Goal: Transaction & Acquisition: Purchase product/service

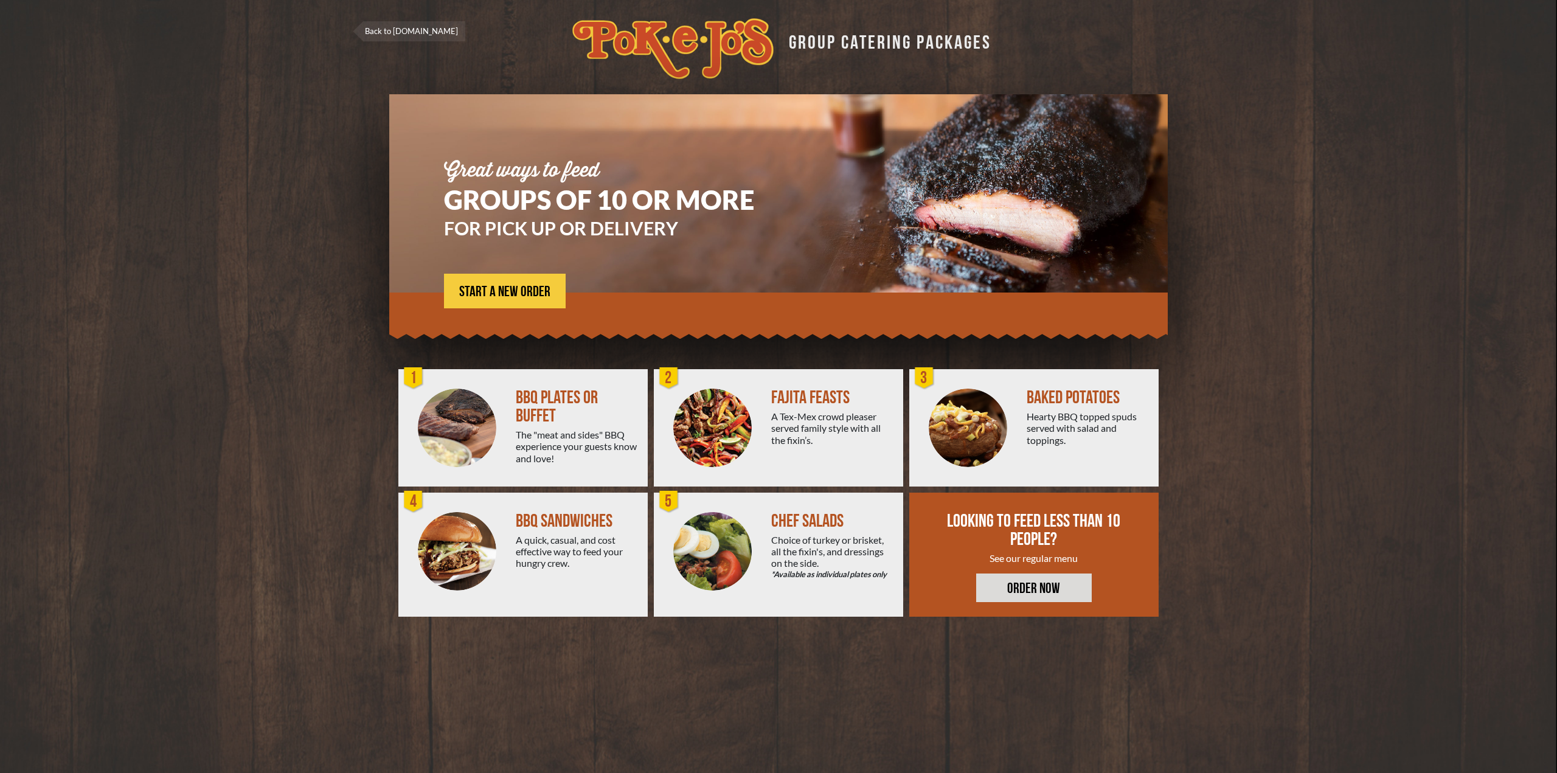
click at [822, 434] on div "A Tex-Mex crowd pleaser served family style with all the fixin’s." at bounding box center [832, 428] width 122 height 35
click at [798, 407] on div "FAJITA FEASTS A Tex-Mex crowd pleaser served family style with all the fixin’s." at bounding box center [837, 427] width 132 height 117
click at [703, 432] on img at bounding box center [712, 428] width 78 height 78
click at [504, 293] on span "START A NEW ORDER" at bounding box center [504, 292] width 91 height 15
click at [493, 289] on span "START A NEW ORDER" at bounding box center [504, 292] width 91 height 15
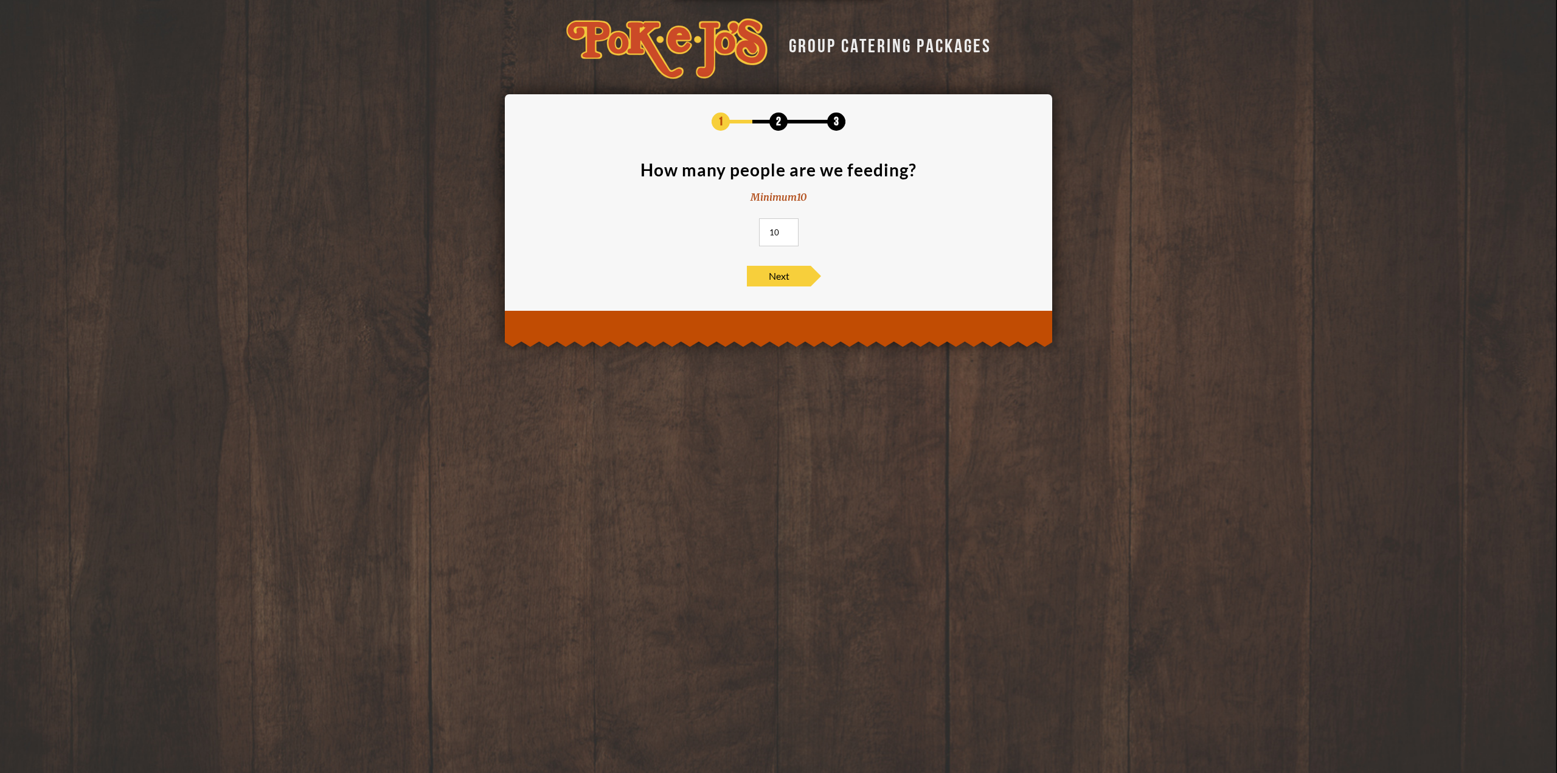
click at [788, 234] on input "10" at bounding box center [779, 232] width 40 height 28
click at [789, 229] on input "11" at bounding box center [779, 232] width 40 height 28
click at [789, 229] on input "12" at bounding box center [779, 232] width 40 height 28
click at [789, 229] on input "13" at bounding box center [779, 232] width 40 height 28
click at [789, 229] on input "14" at bounding box center [779, 232] width 40 height 28
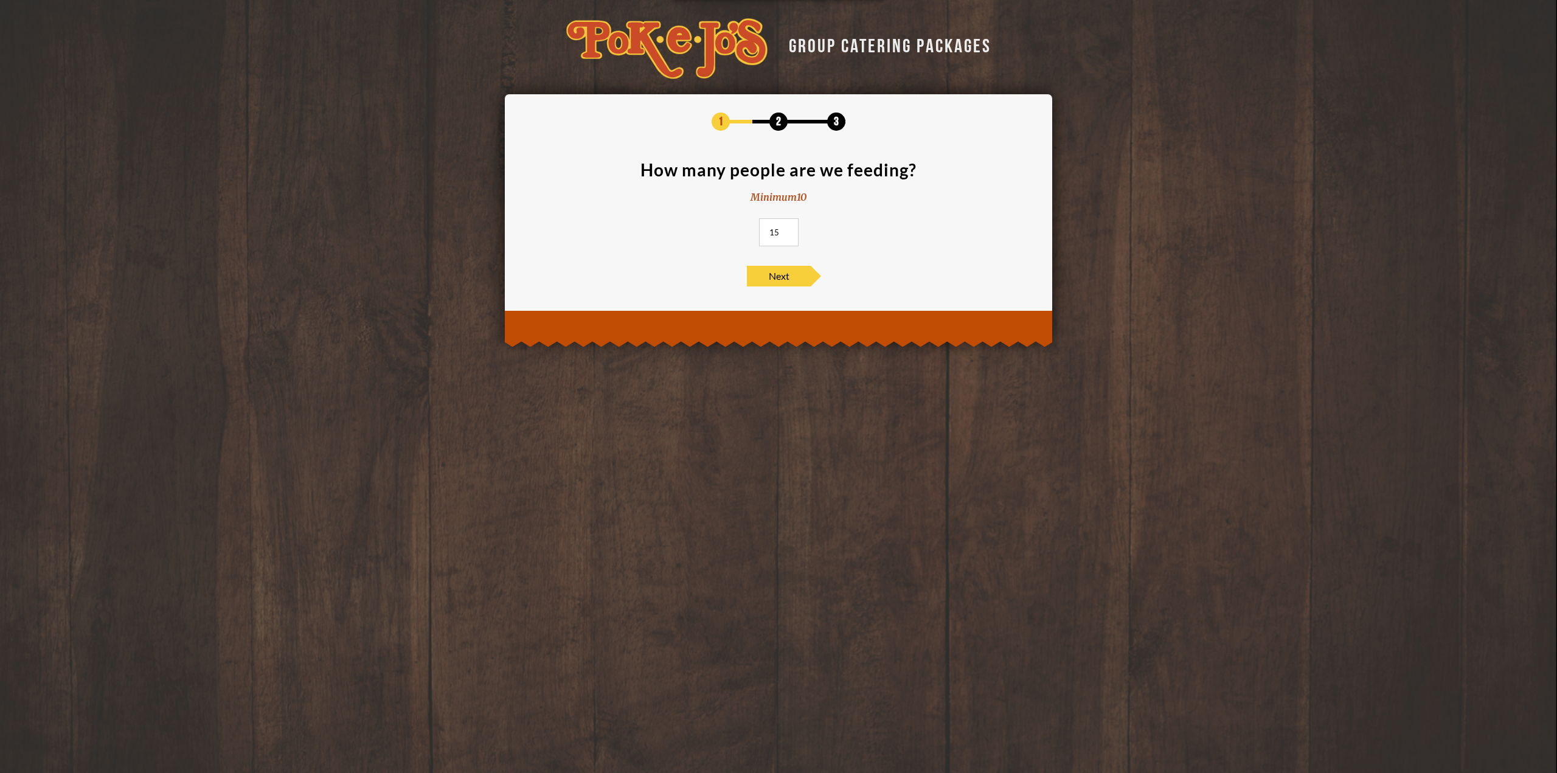
click at [789, 229] on input "15" at bounding box center [779, 232] width 40 height 28
click at [789, 229] on input "16" at bounding box center [779, 232] width 40 height 28
click at [789, 229] on input "17" at bounding box center [779, 232] width 40 height 28
drag, startPoint x: 781, startPoint y: 228, endPoint x: 752, endPoint y: 228, distance: 29.2
click at [752, 228] on section "How many people are we feeding? Minimum 10 17" at bounding box center [778, 207] width 511 height 92
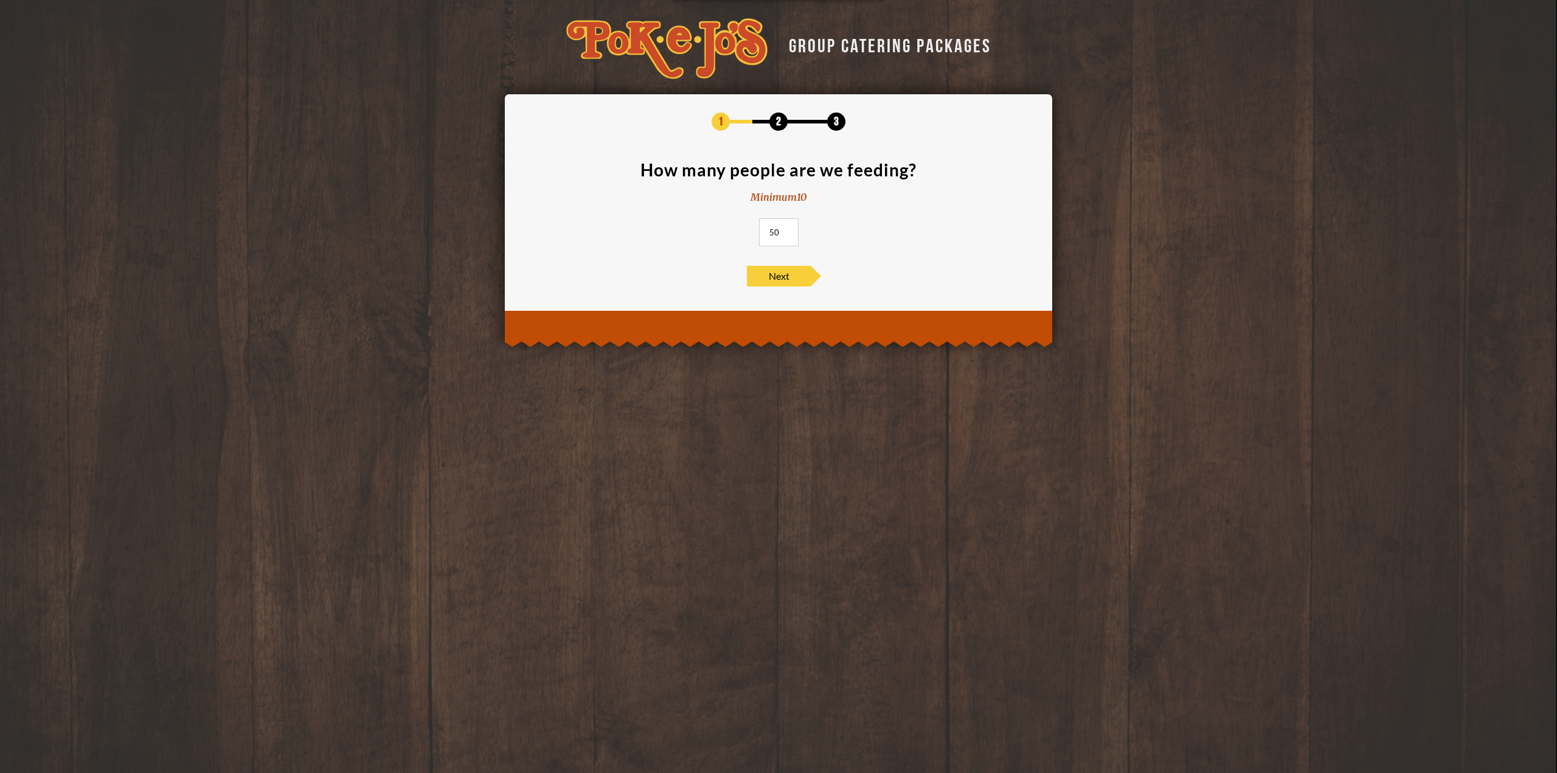
type input "50"
click at [788, 273] on span "Next" at bounding box center [779, 276] width 64 height 21
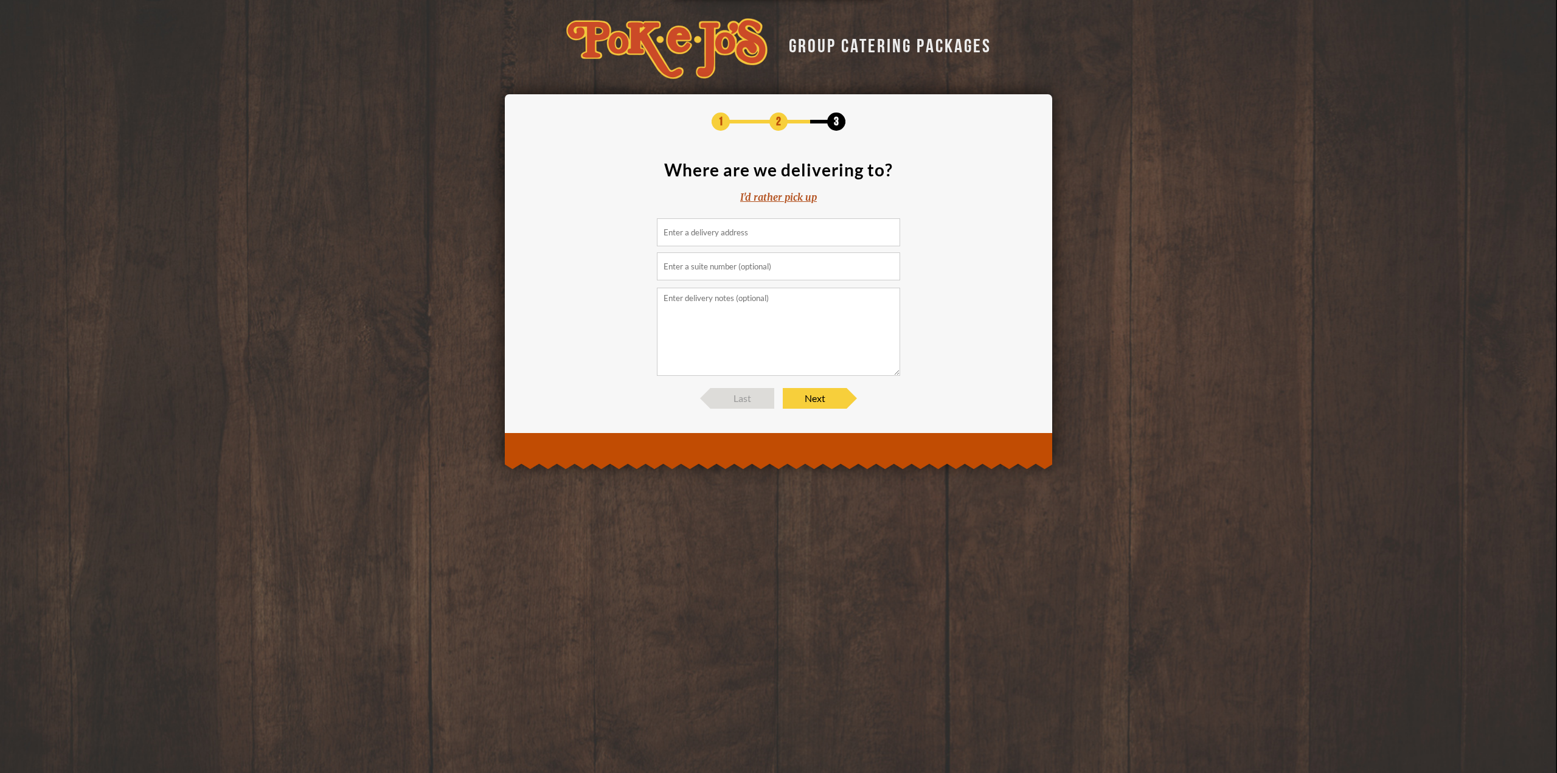
click at [720, 230] on input at bounding box center [778, 232] width 243 height 28
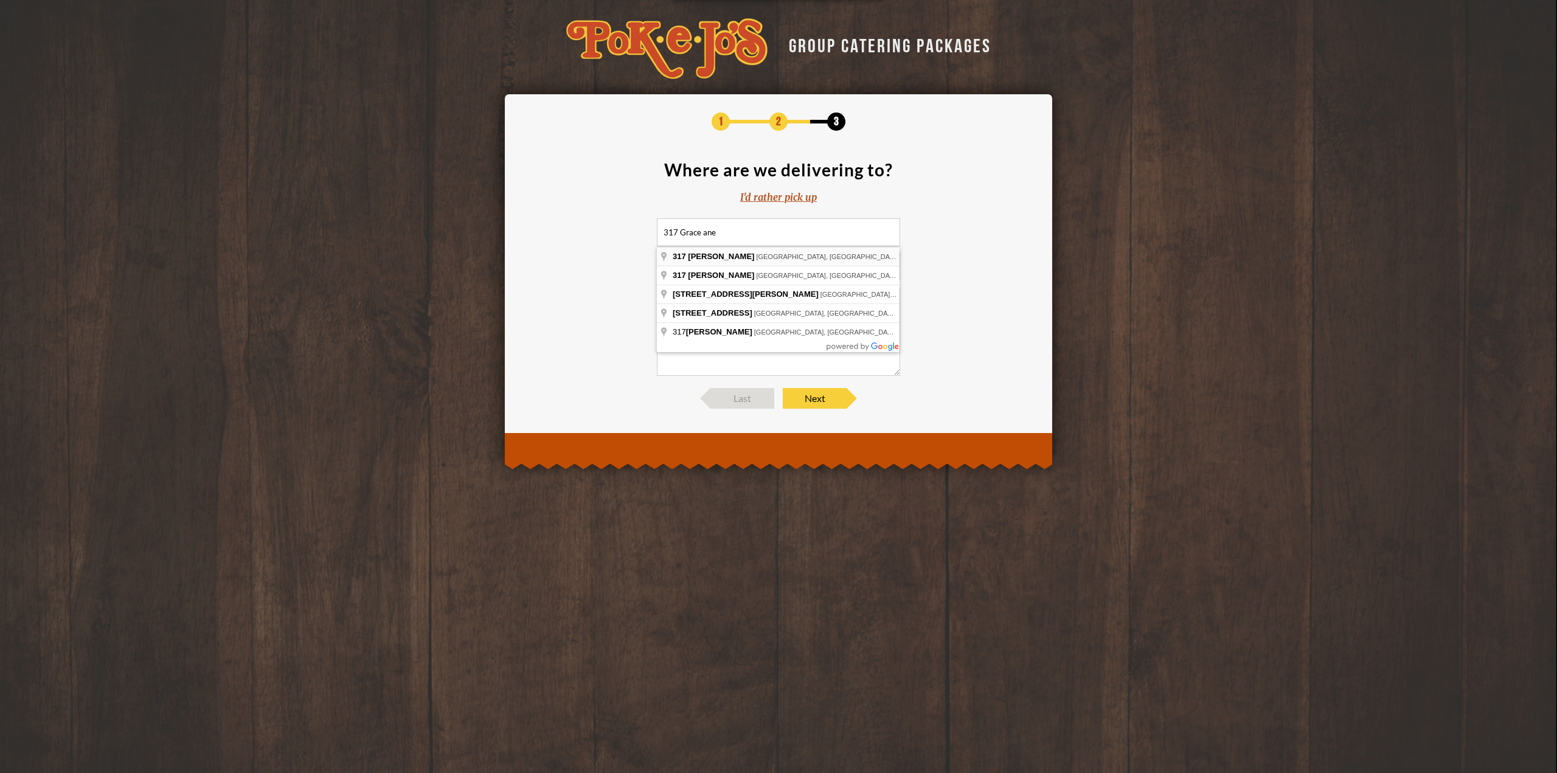
type input "317 Grace Lane, Austin, TX, USA"
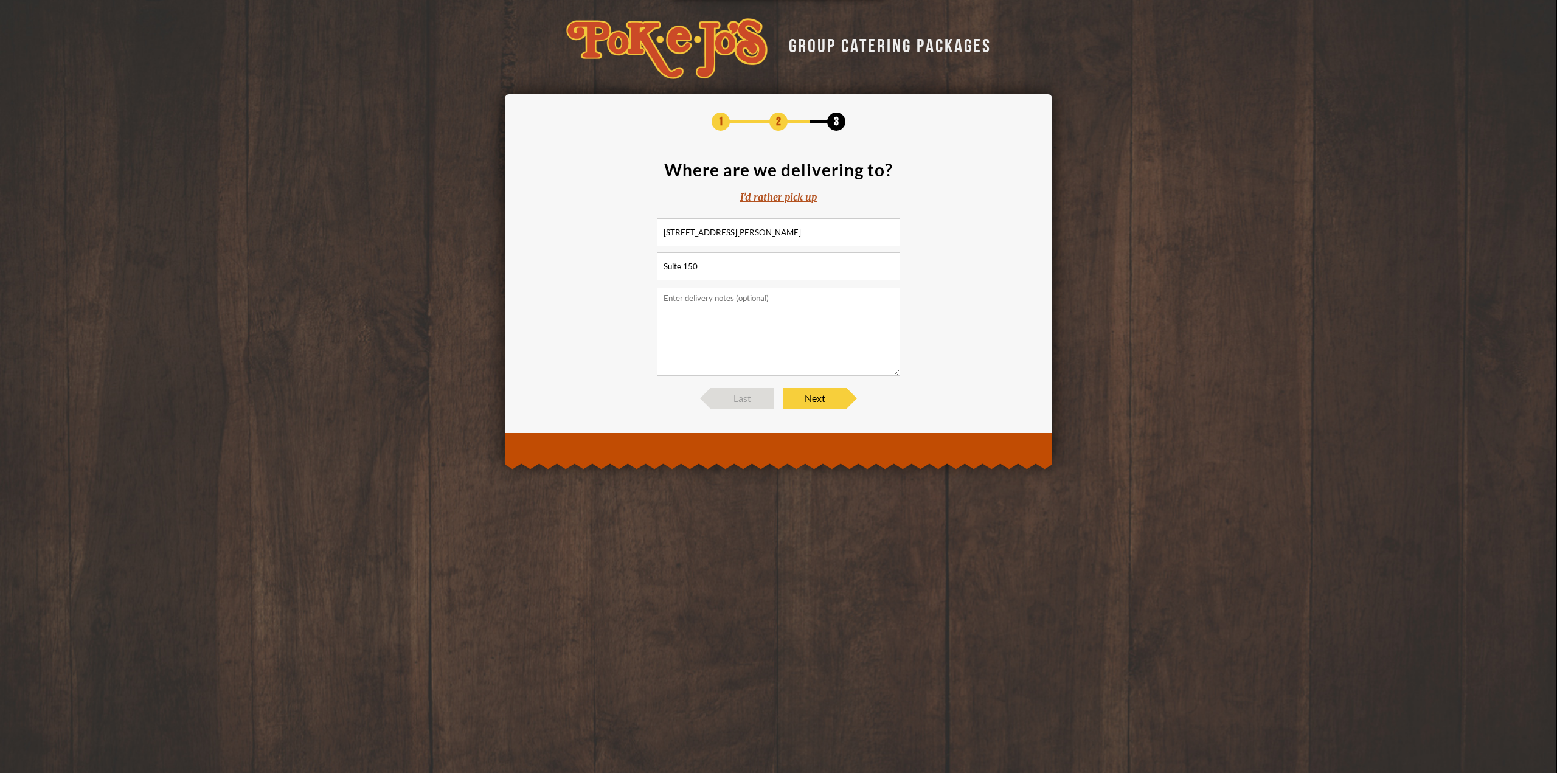
type input "Suite 150"
click at [697, 307] on textarea at bounding box center [778, 332] width 243 height 88
click at [828, 401] on span "Next" at bounding box center [815, 398] width 64 height 21
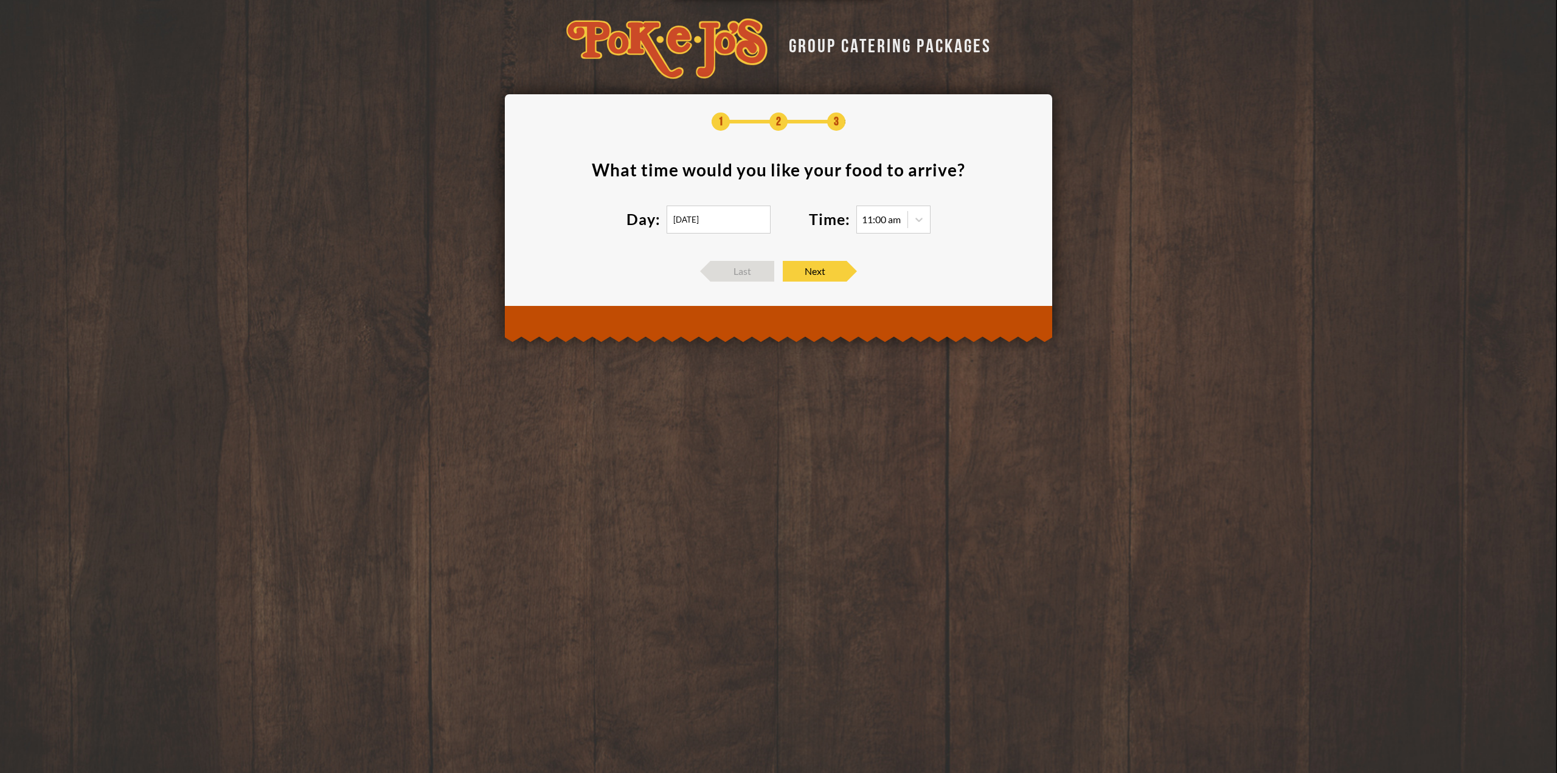
click at [714, 221] on input "09/06/2025" at bounding box center [719, 220] width 104 height 28
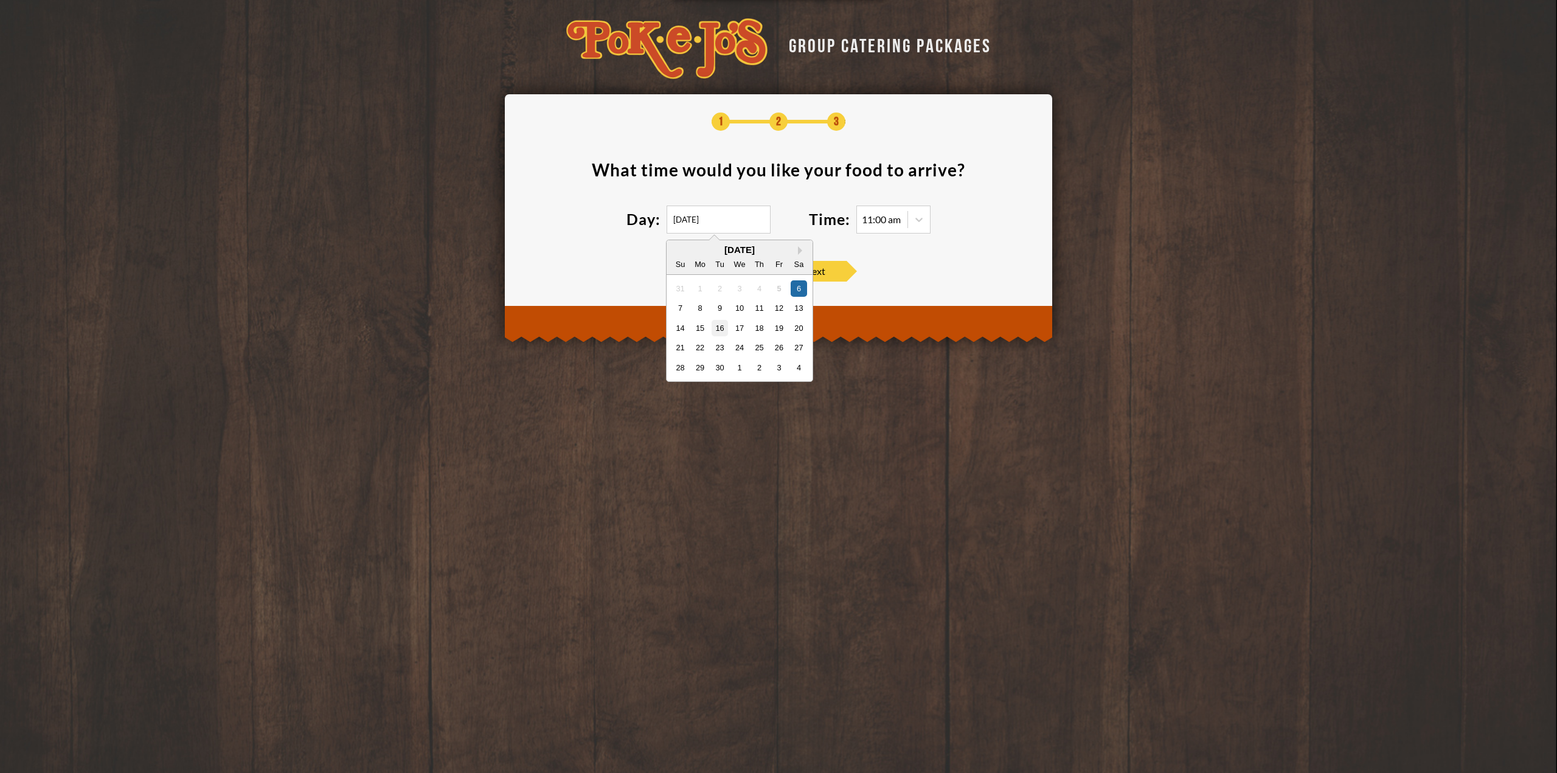
click at [726, 325] on div "16" at bounding box center [720, 327] width 16 height 16
type input "09/16/2025"
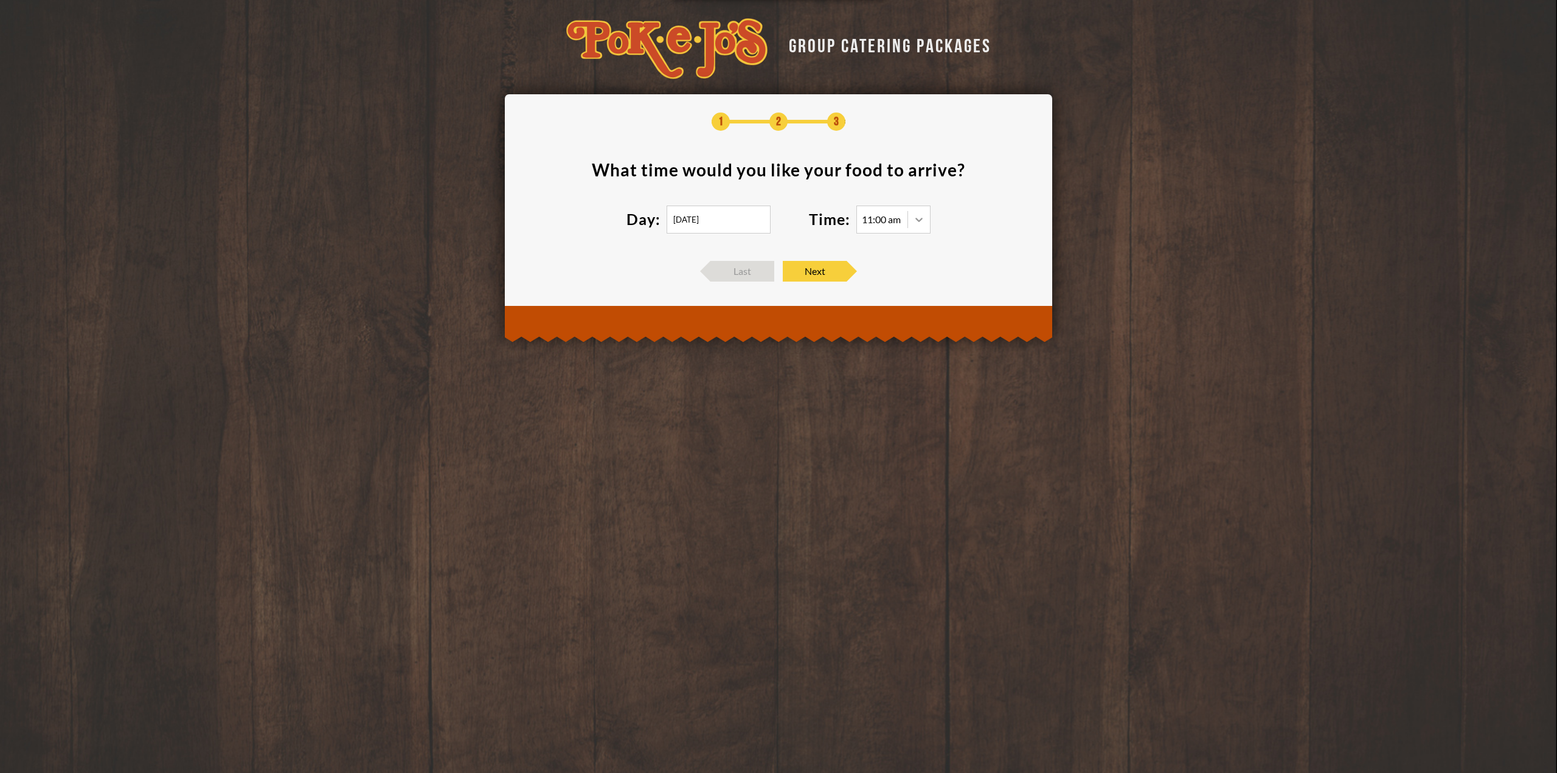
click at [914, 223] on icon at bounding box center [919, 220] width 12 height 12
click at [886, 263] on div "11:30 am" at bounding box center [893, 261] width 73 height 17
click at [815, 272] on span "Next" at bounding box center [815, 271] width 64 height 21
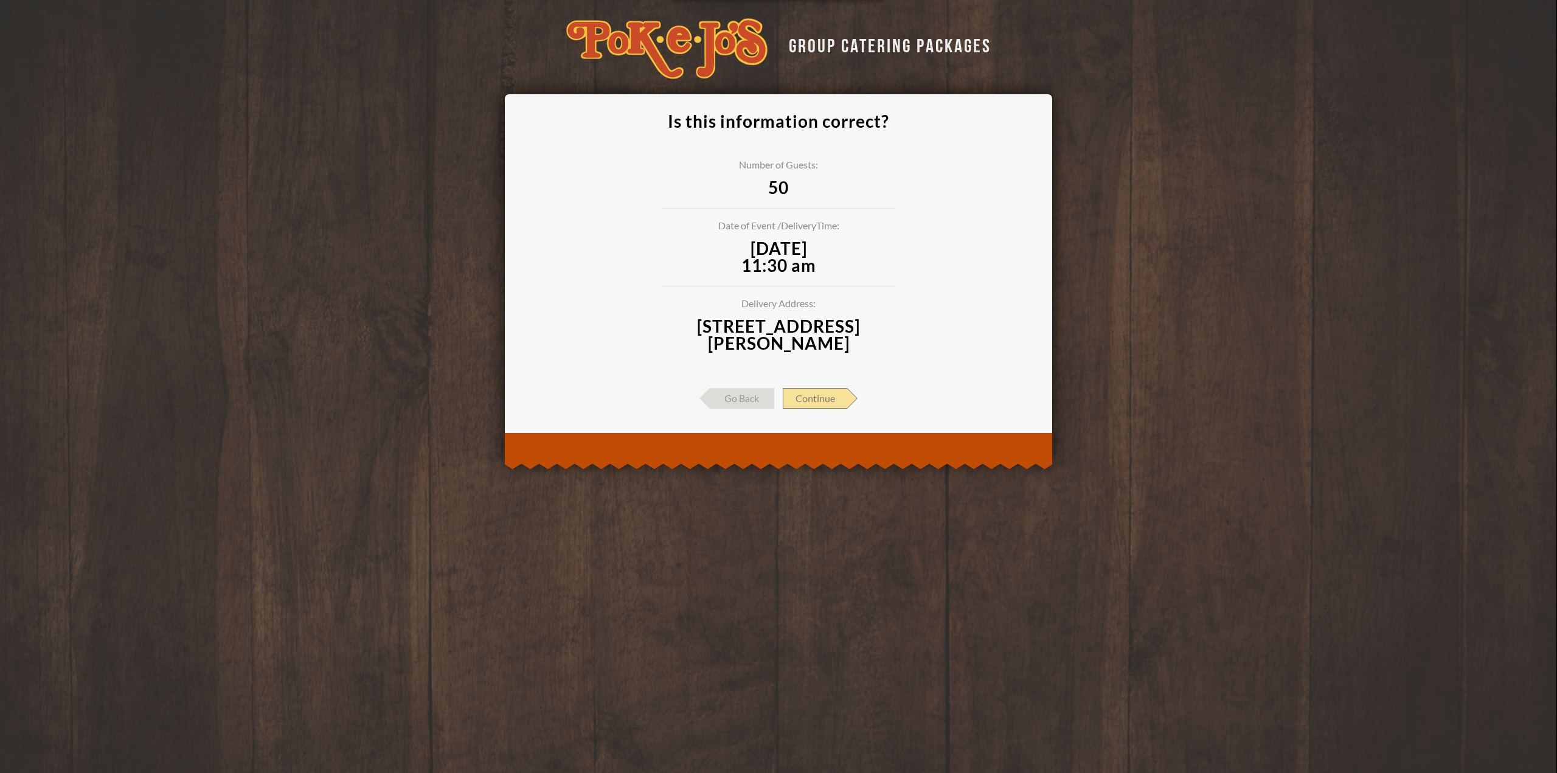
click at [815, 394] on span "Continue" at bounding box center [815, 398] width 64 height 21
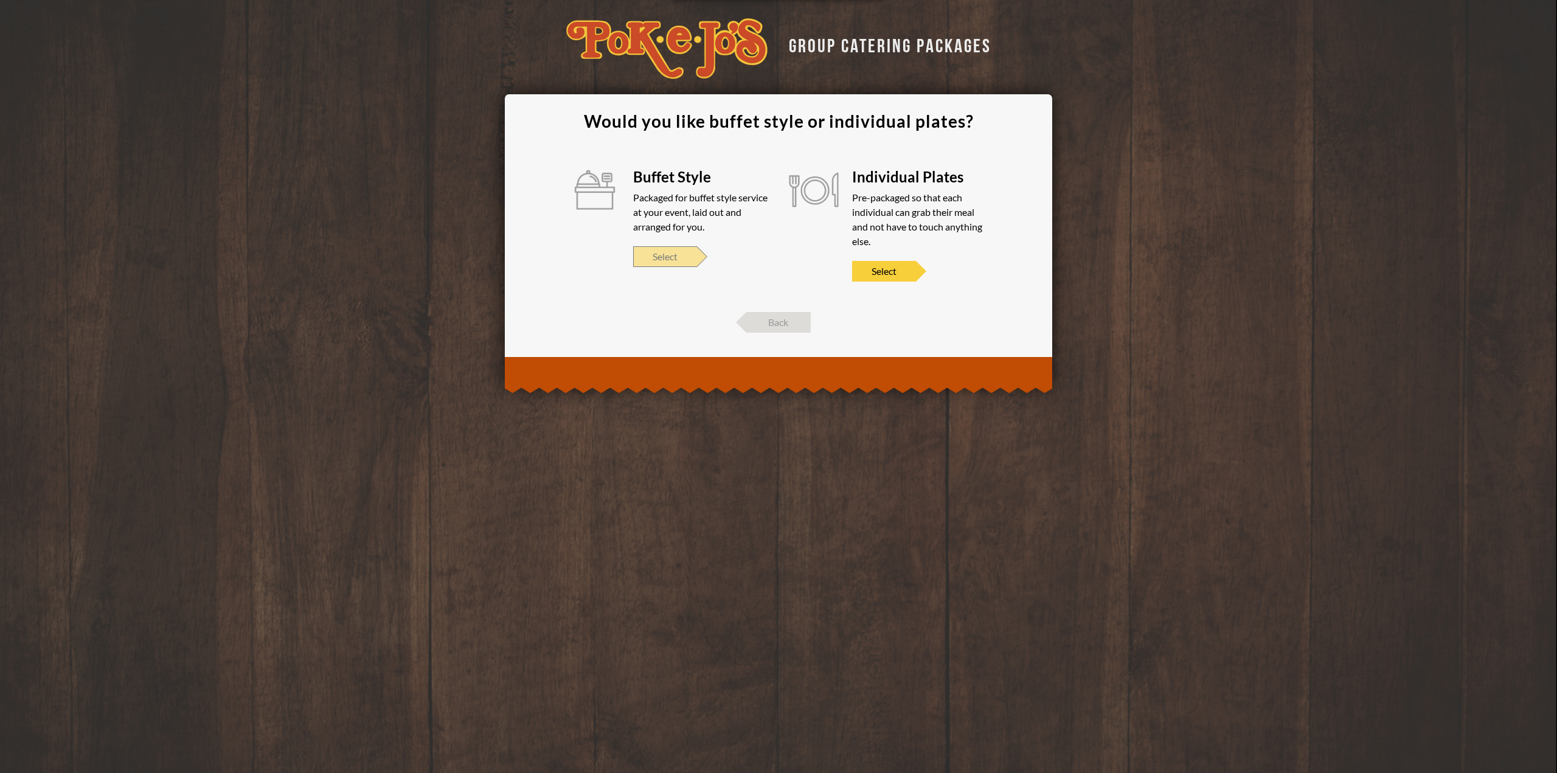
click at [664, 260] on span "Select" at bounding box center [665, 256] width 64 height 21
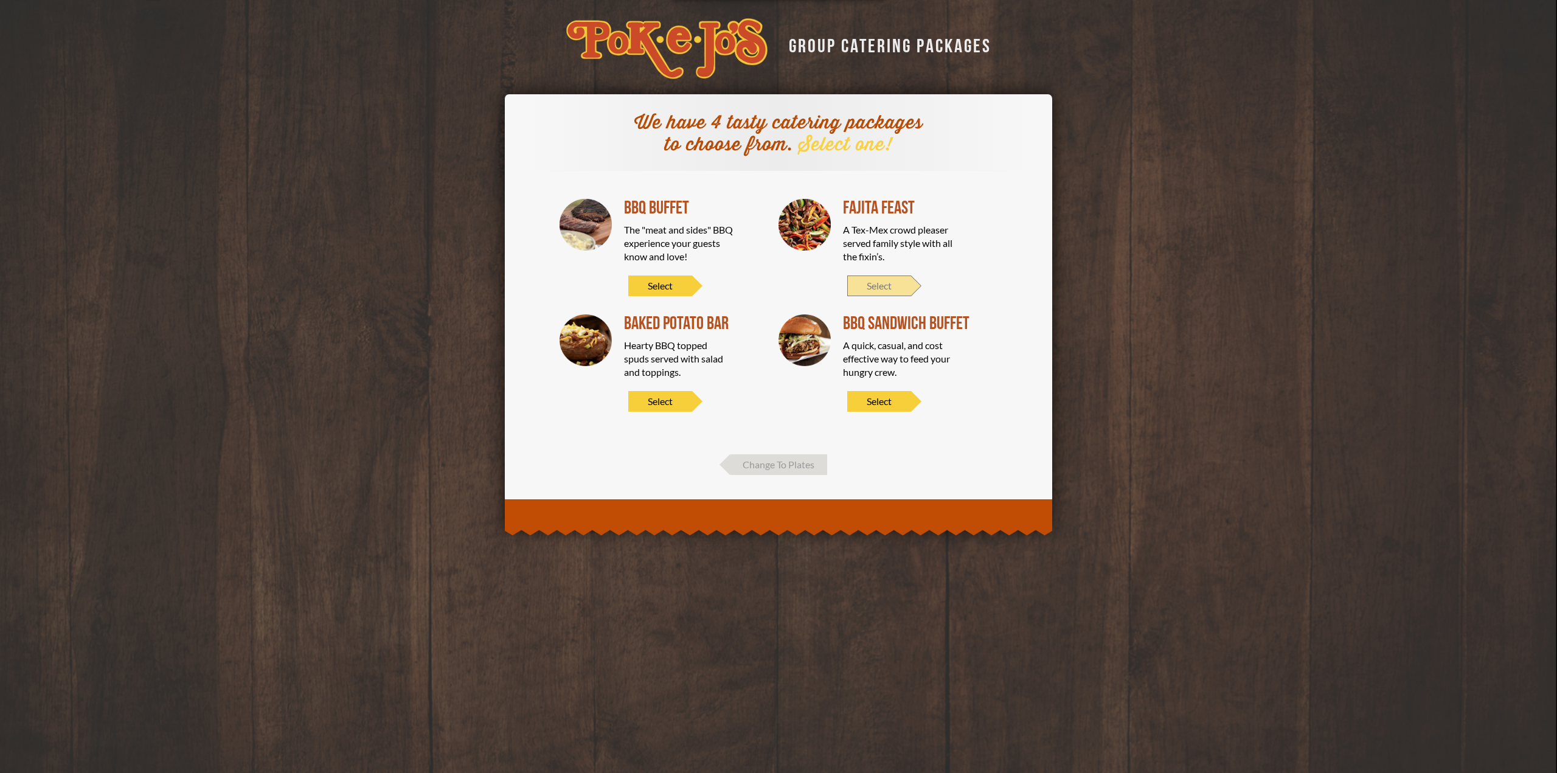
click at [891, 289] on span "Select" at bounding box center [879, 286] width 64 height 21
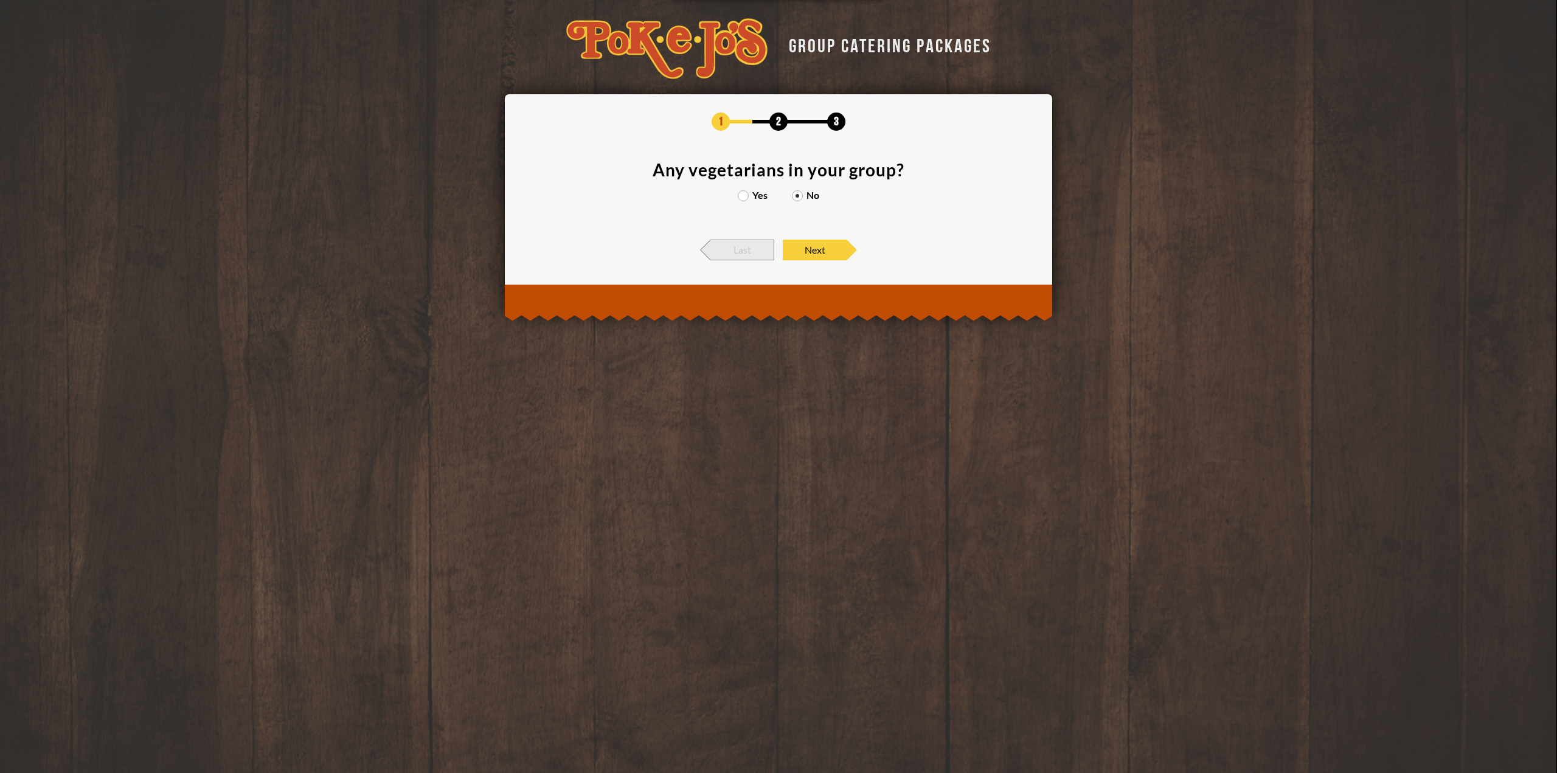
click at [754, 251] on span "Last" at bounding box center [742, 250] width 64 height 21
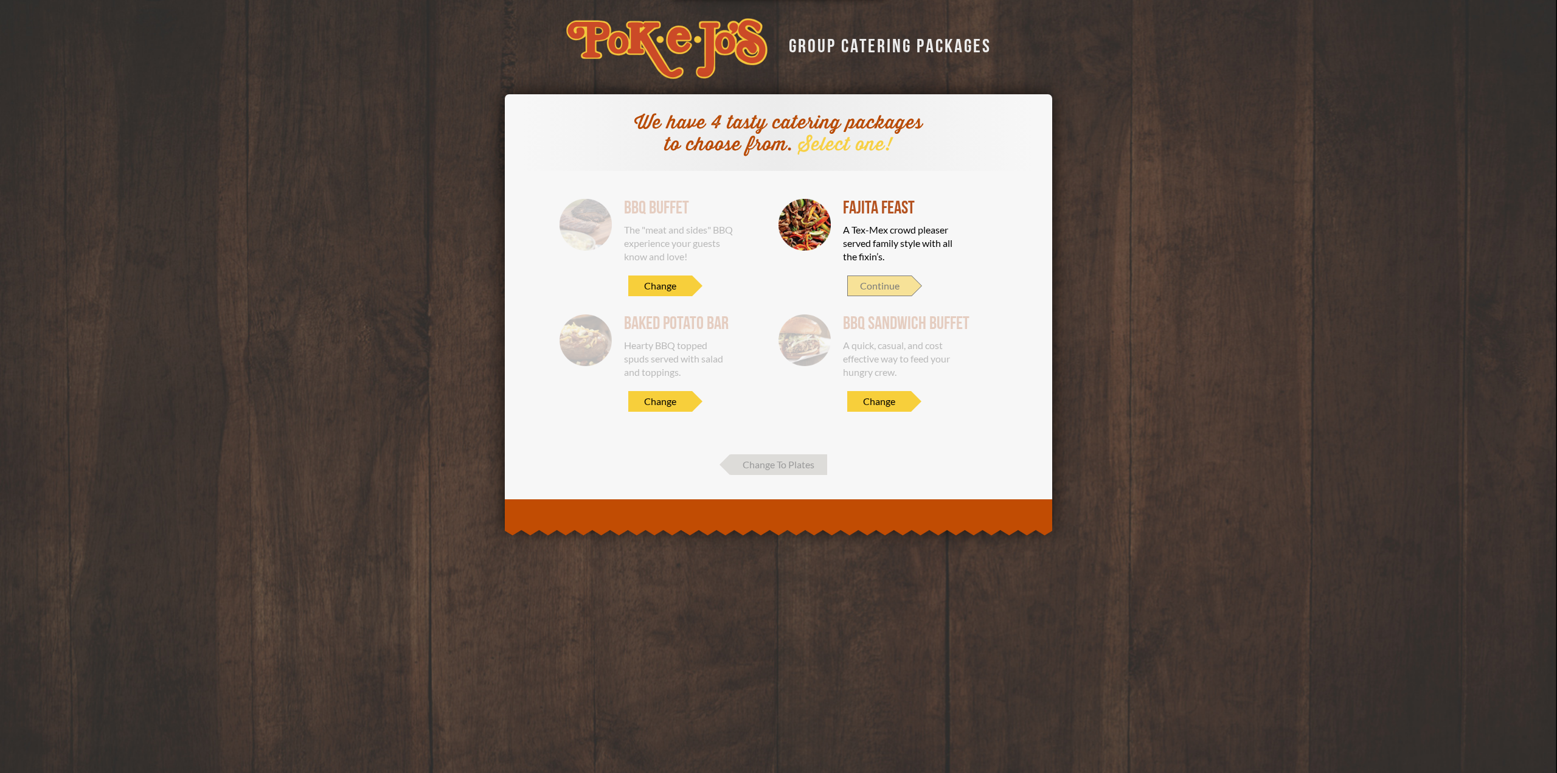
click at [884, 283] on span "Continue" at bounding box center [879, 286] width 64 height 21
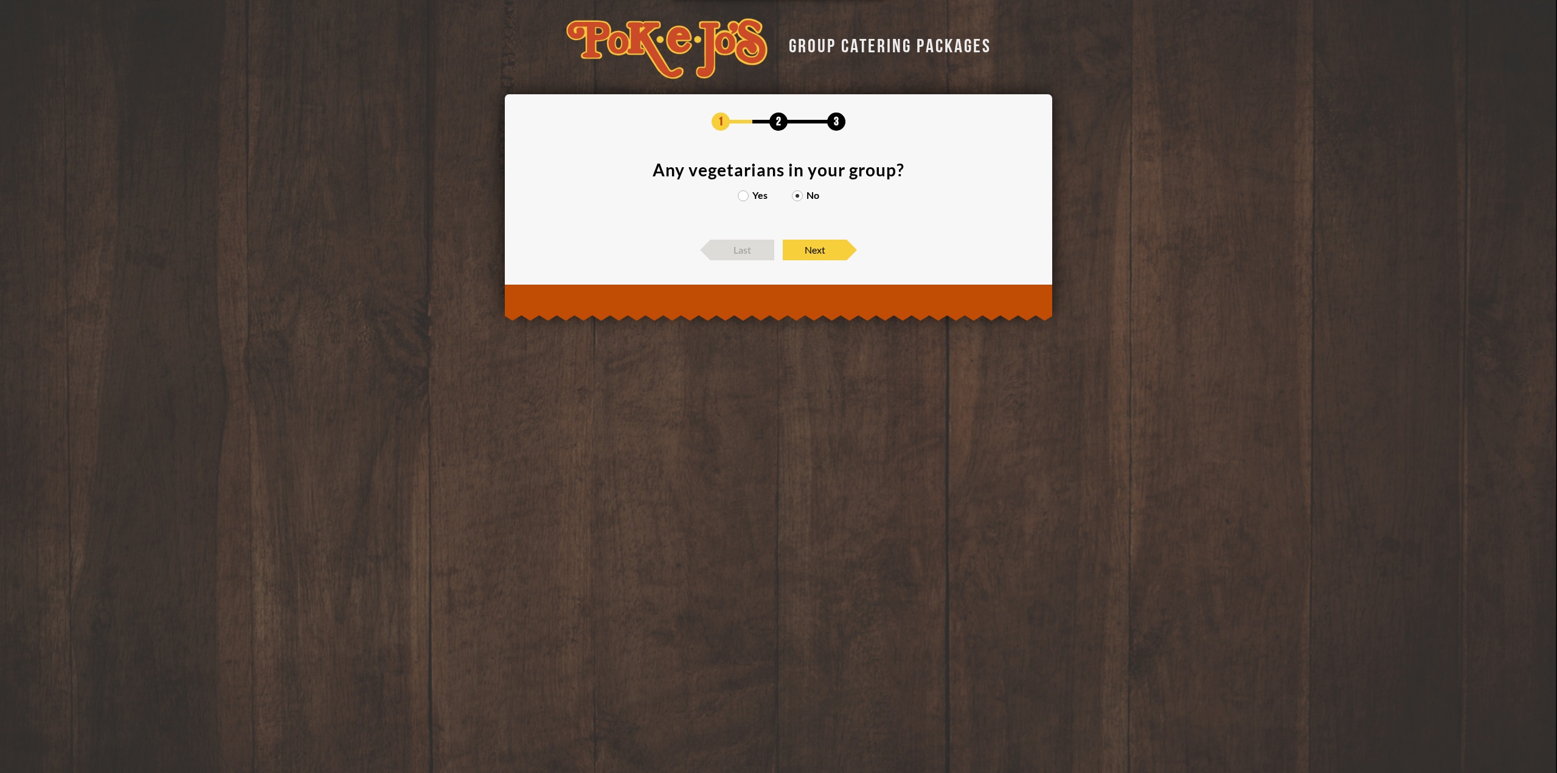
click at [743, 195] on label "Yes" at bounding box center [753, 195] width 30 height 10
click at [0, 0] on input "Yes" at bounding box center [0, 0] width 0 height 0
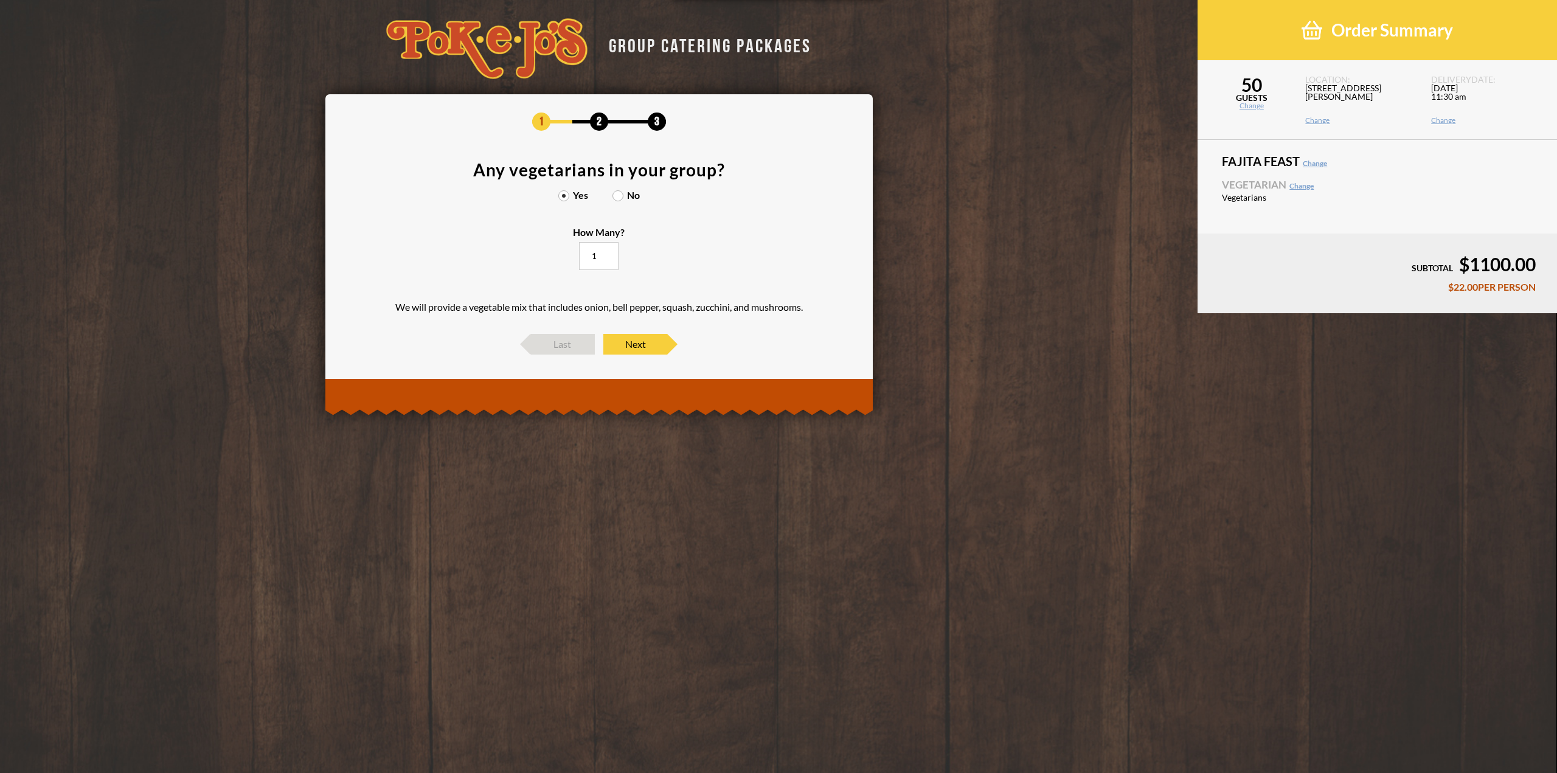
click at [606, 253] on input "1" at bounding box center [599, 256] width 40 height 28
click at [606, 253] on input "2" at bounding box center [599, 256] width 40 height 28
click at [606, 253] on input "3" at bounding box center [599, 256] width 40 height 28
click at [606, 253] on input "4" at bounding box center [599, 256] width 40 height 28
type input "5"
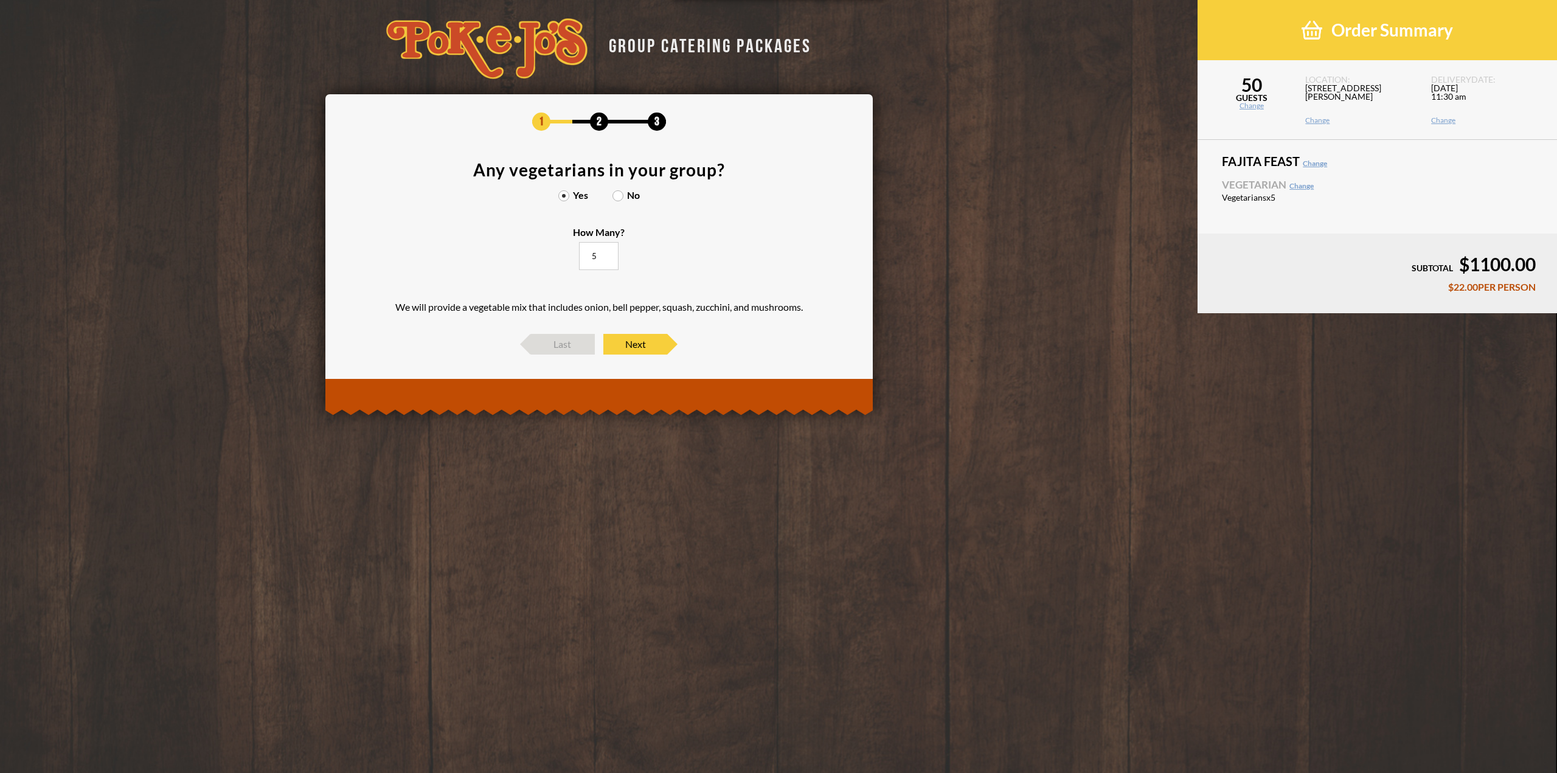
click at [606, 253] on input "5" at bounding box center [599, 256] width 40 height 28
click at [640, 341] on span "Next" at bounding box center [635, 344] width 64 height 21
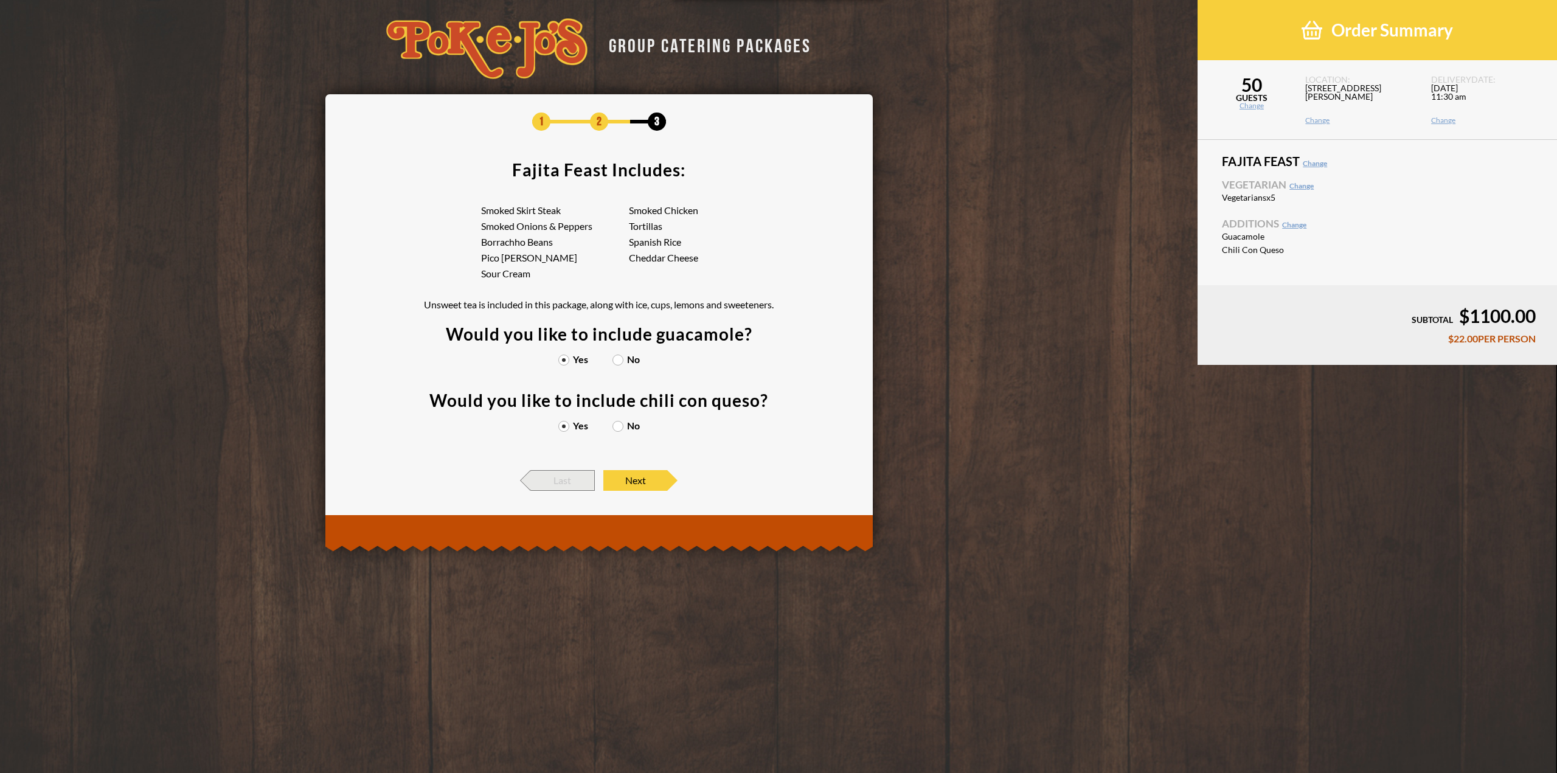
drag, startPoint x: 552, startPoint y: 477, endPoint x: 571, endPoint y: 468, distance: 20.4
click at [553, 477] on span "Last" at bounding box center [563, 480] width 64 height 21
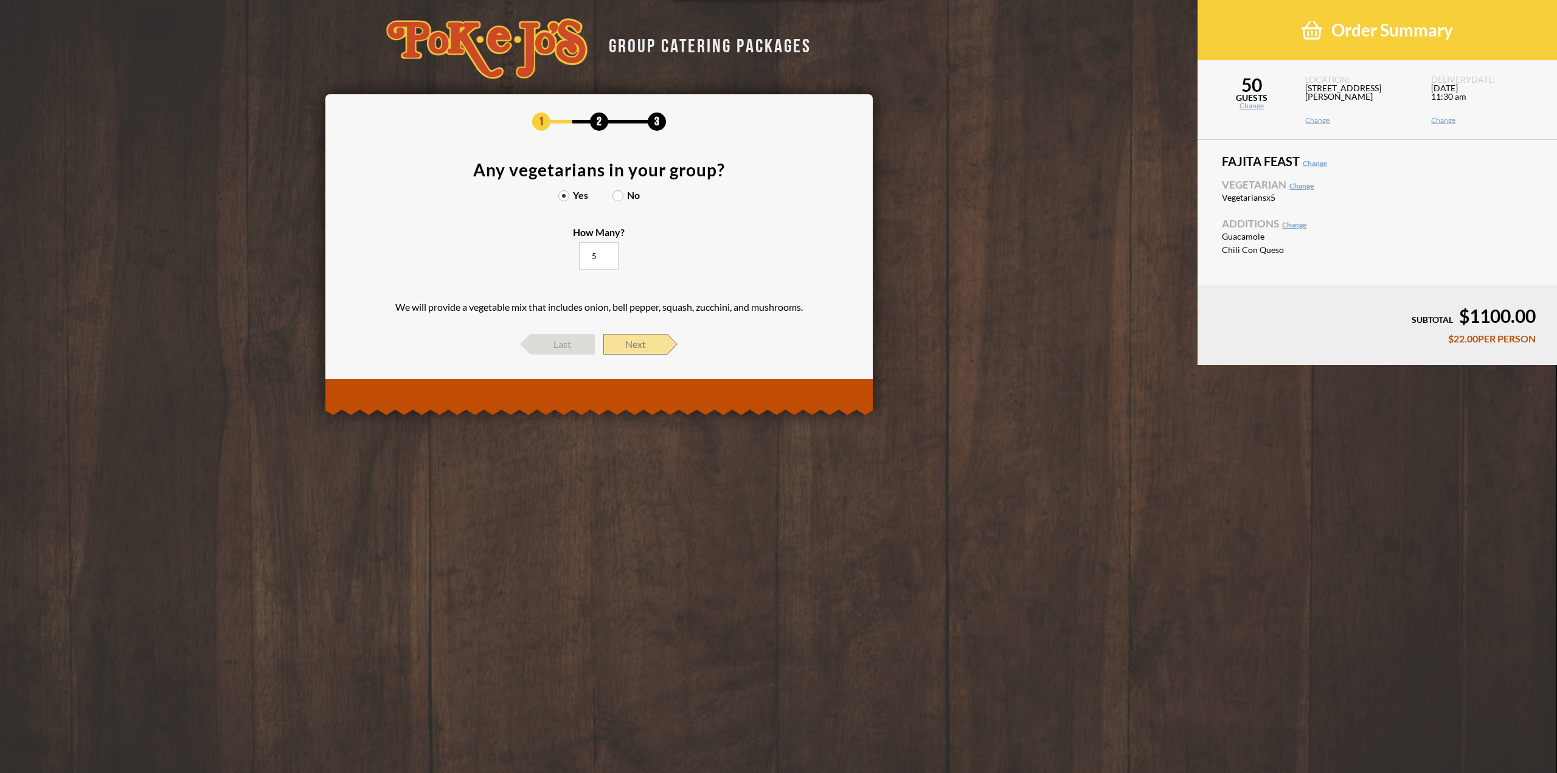
click at [633, 347] on span "Next" at bounding box center [635, 344] width 64 height 21
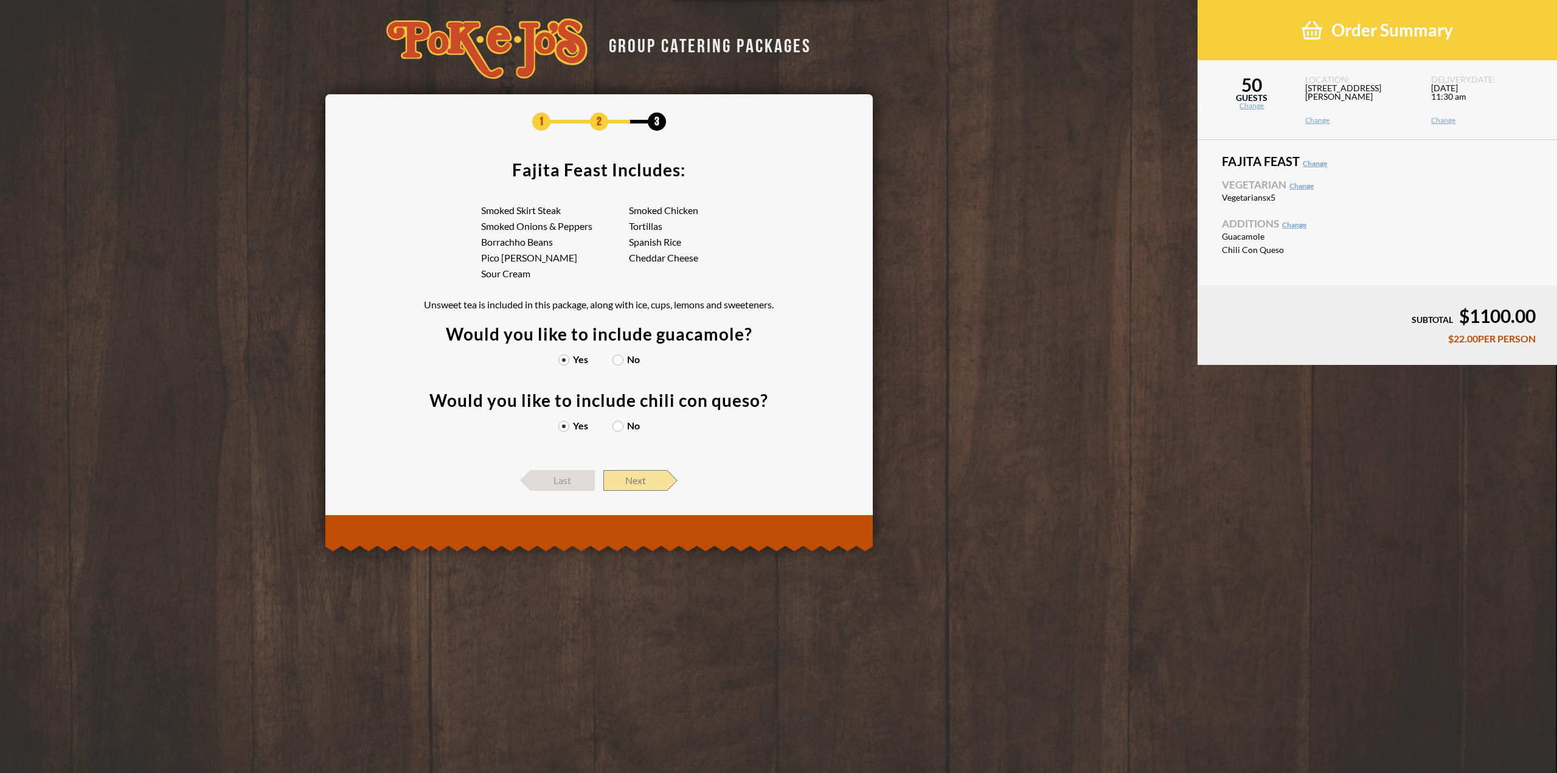
click at [636, 480] on span "Next" at bounding box center [635, 480] width 64 height 21
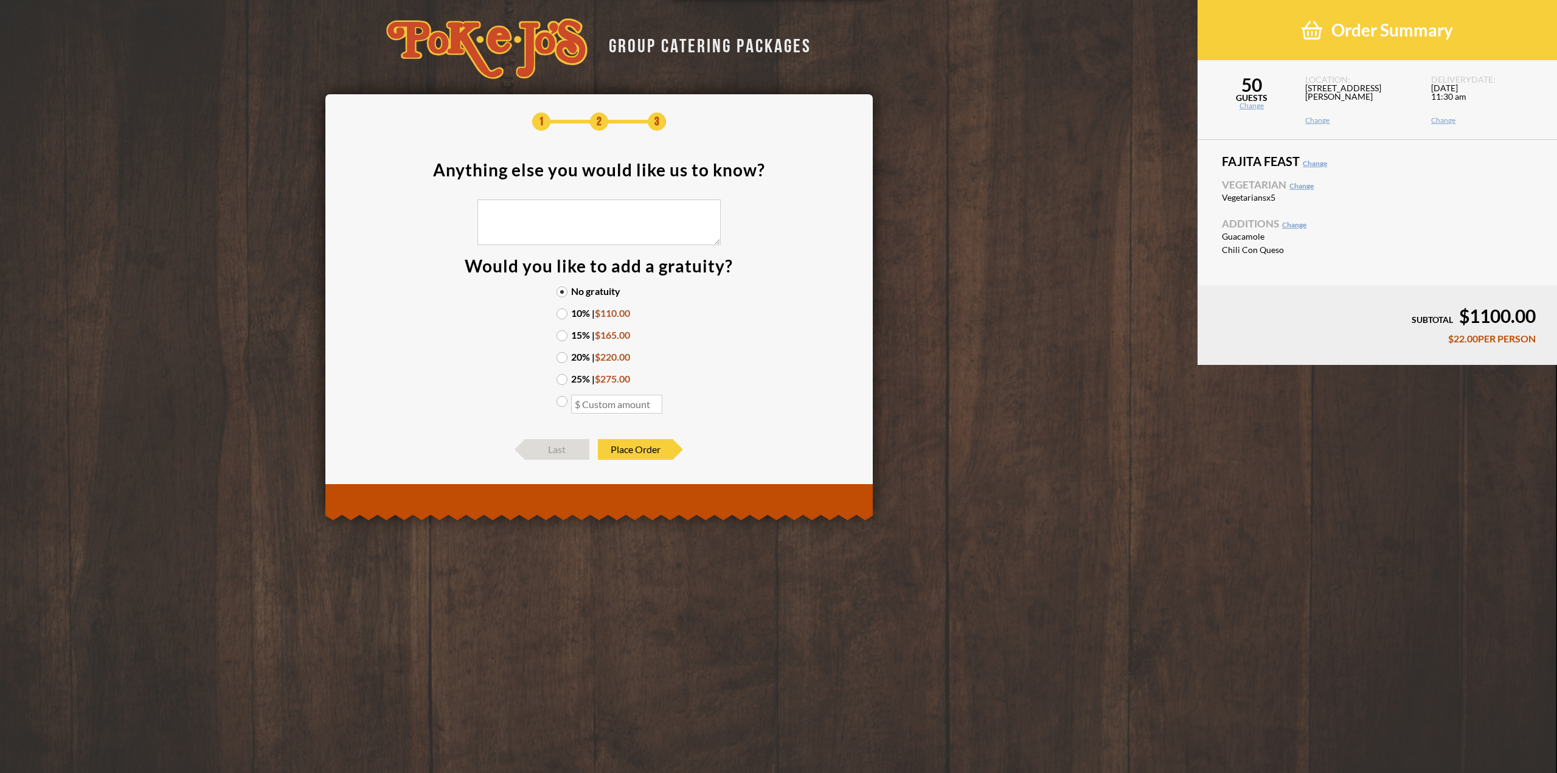
click at [538, 227] on textarea at bounding box center [599, 223] width 243 height 46
click at [564, 335] on label "15% | $165.00" at bounding box center [599, 335] width 85 height 10
click at [0, 0] on input "15% | $165.00" at bounding box center [0, 0] width 0 height 0
click at [530, 212] on textarea "bring utensils, Thanks!" at bounding box center [599, 223] width 243 height 46
type textarea "bring utensils & plates, Thanks!"
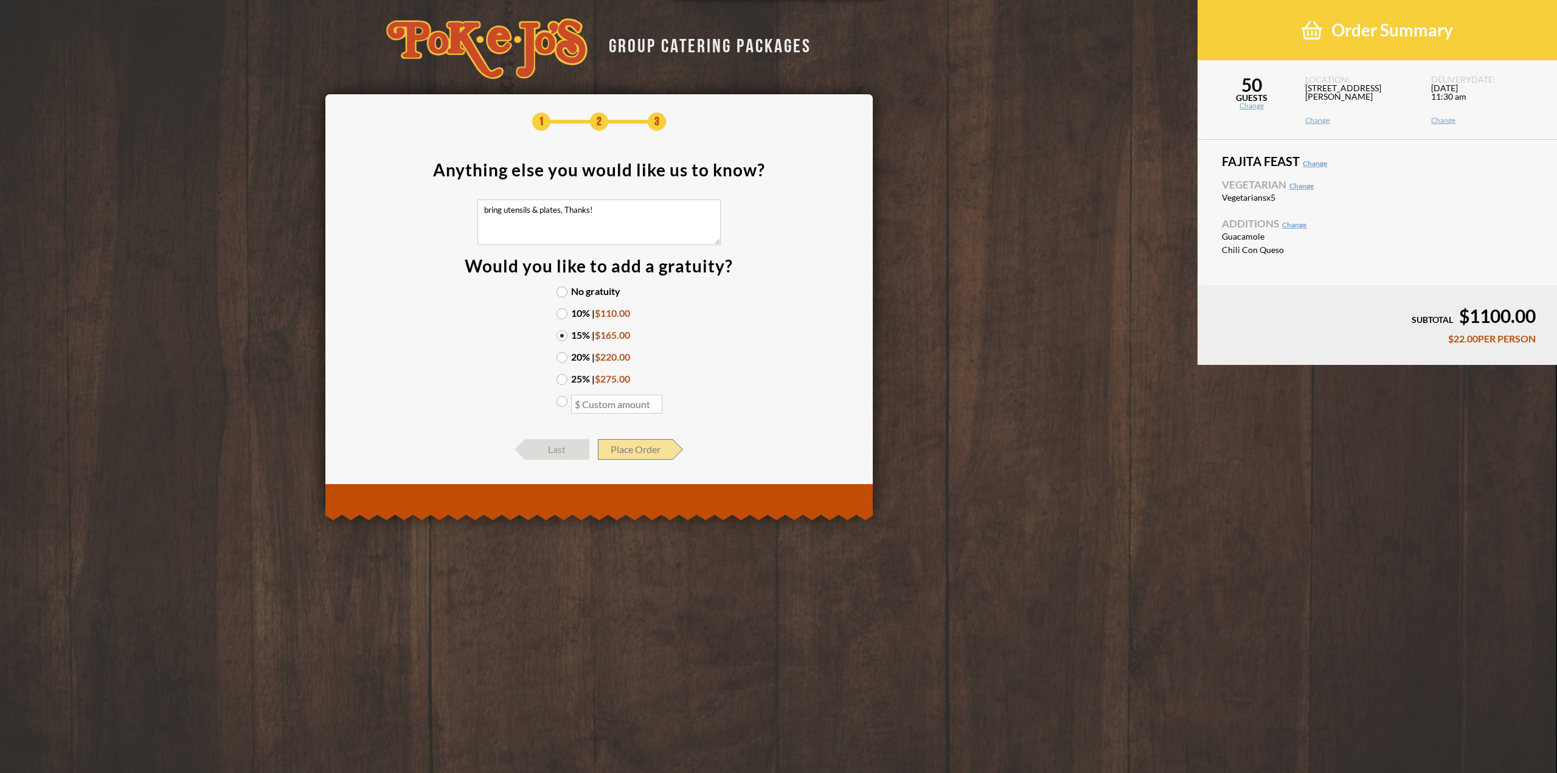
click at [635, 450] on span "Place Order" at bounding box center [635, 449] width 75 height 21
drag, startPoint x: 634, startPoint y: 450, endPoint x: 681, endPoint y: 434, distance: 50.0
click at [637, 446] on span "Place Order" at bounding box center [635, 449] width 75 height 21
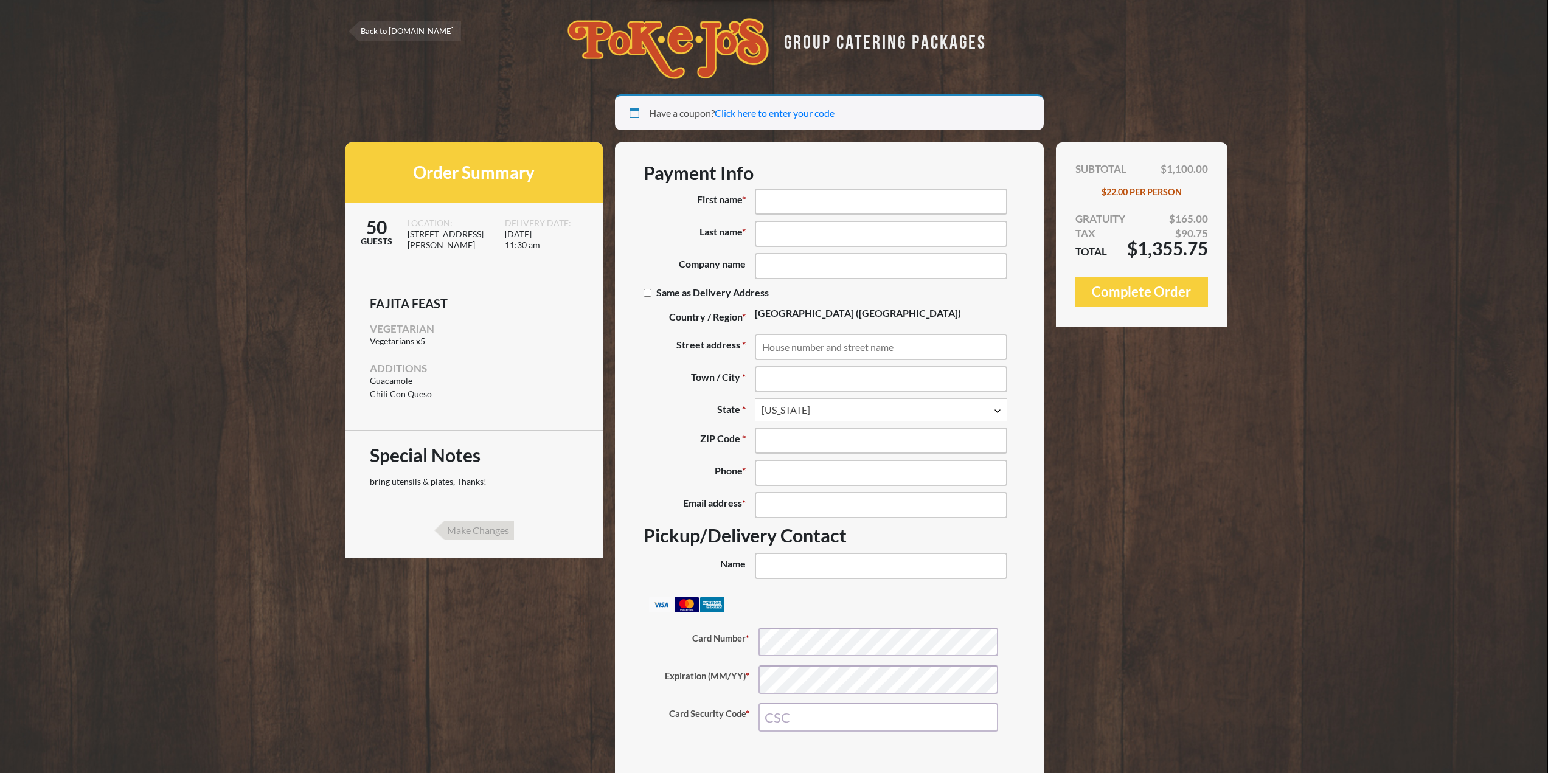
select select "TX"
click at [765, 205] on input "First name *" at bounding box center [881, 202] width 252 height 26
type input "Yesenia"
type input "Santos"
type input "Flintco"
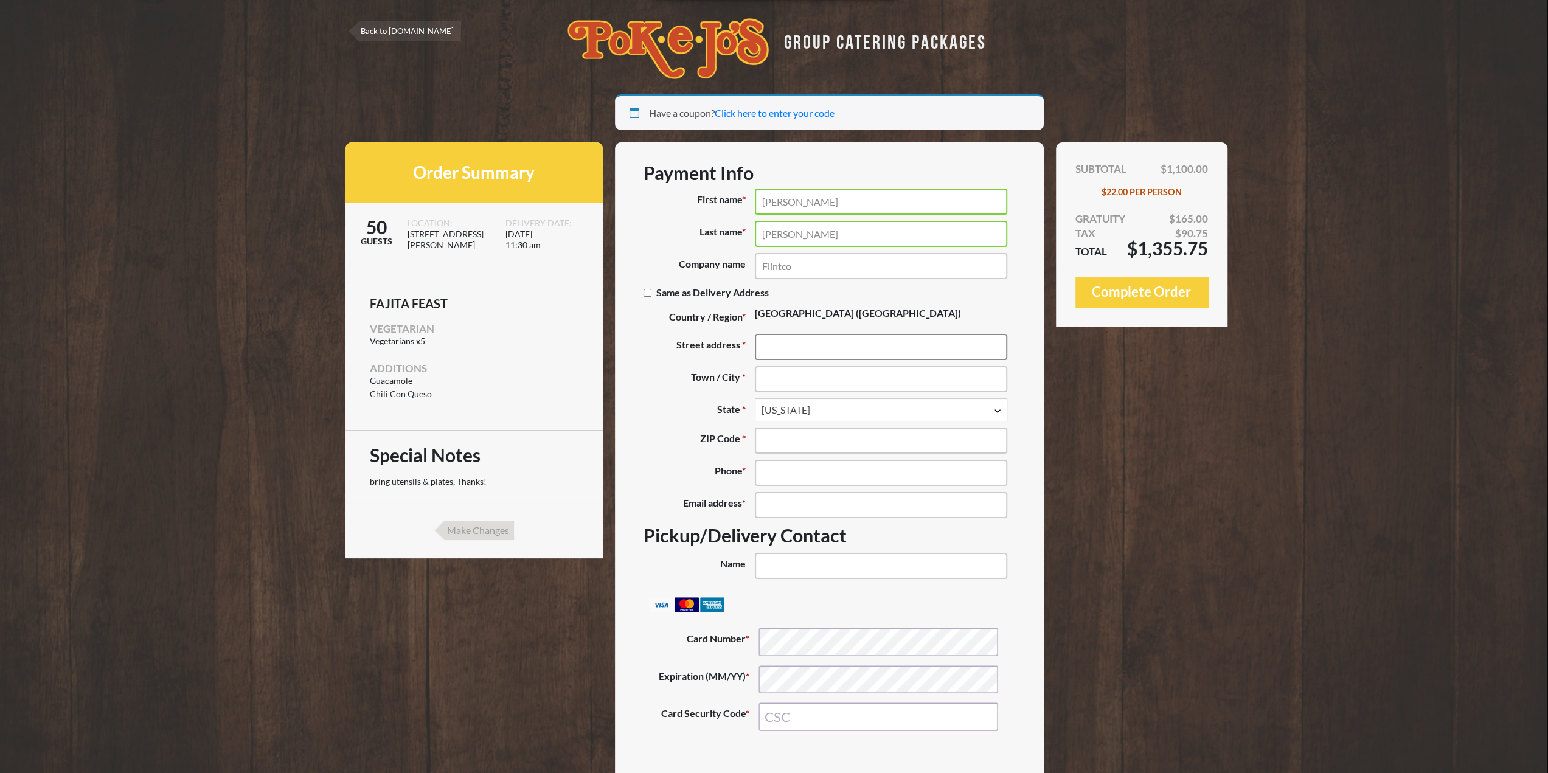
click at [789, 344] on input "Street address *" at bounding box center [881, 347] width 252 height 26
type input "317 Grace Lane"
type input "Austin"
type input "78746"
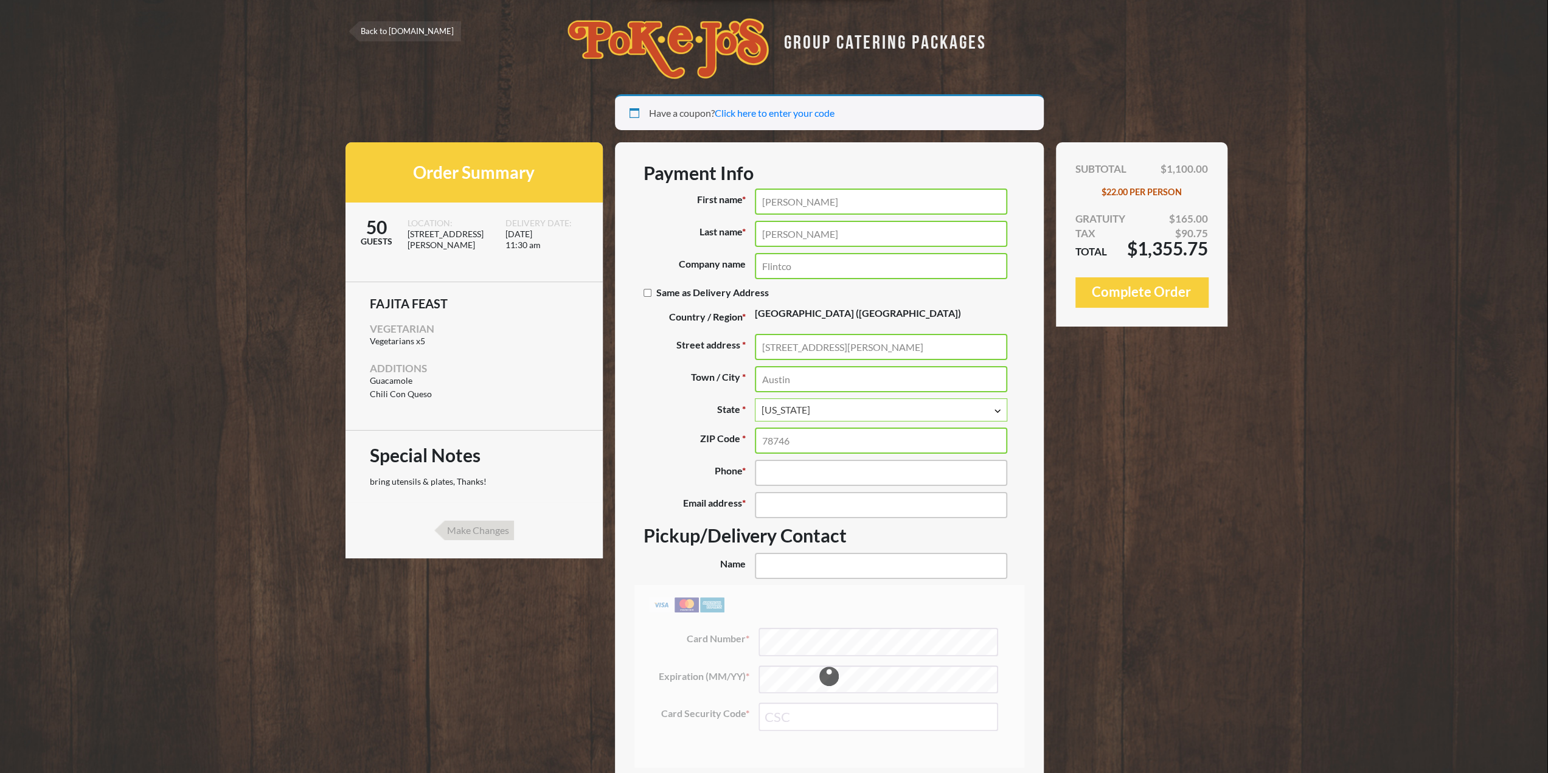
click at [858, 348] on input "317 Grace Lane" at bounding box center [881, 347] width 252 height 26
type input "317 Grace Lane Suite 150"
click at [776, 480] on input "Phone *" at bounding box center [881, 473] width 252 height 26
type input "(512) 284-2918"
click at [773, 507] on input "Email address *" at bounding box center [881, 505] width 252 height 26
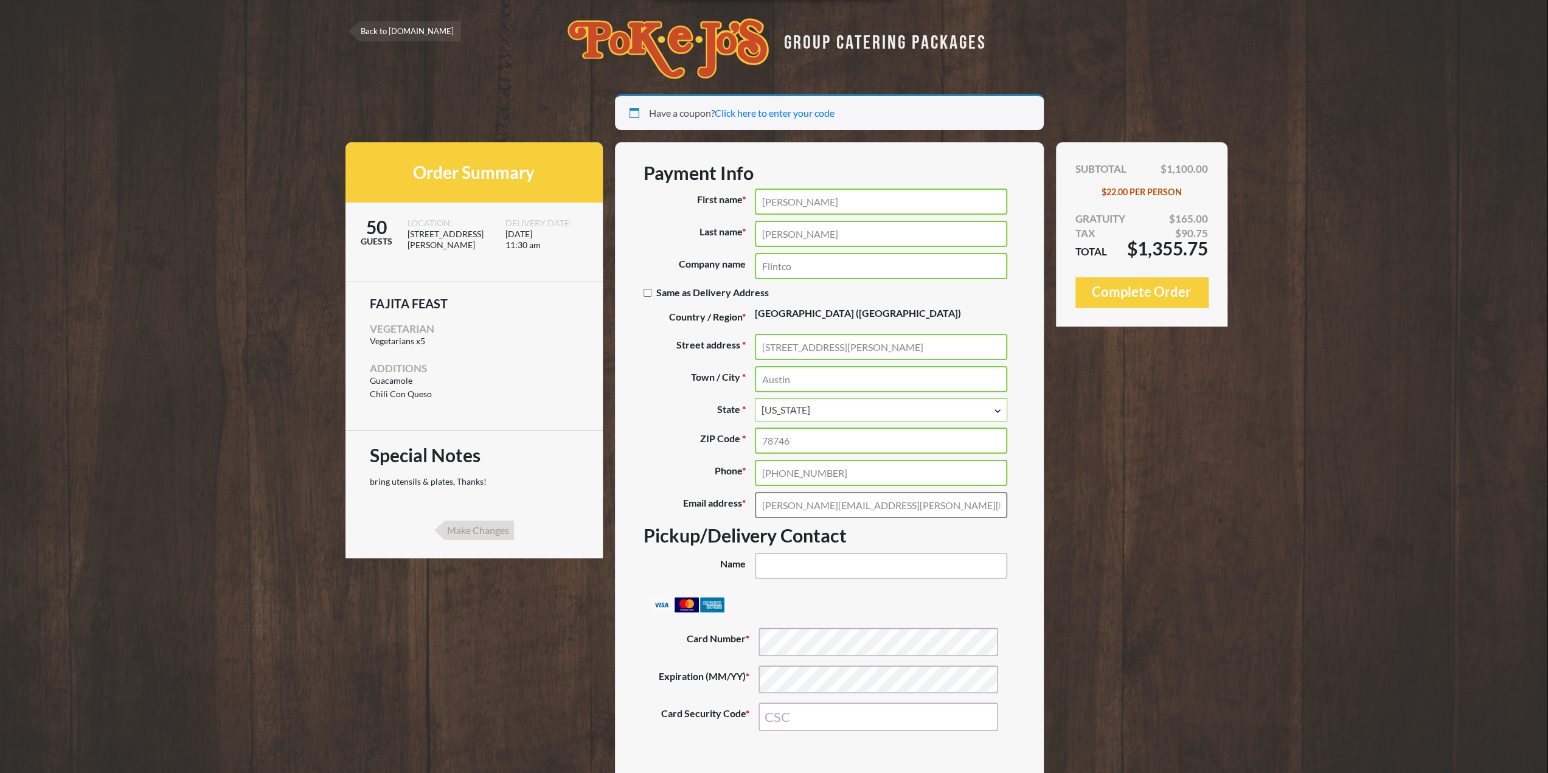
type input "[PERSON_NAME][EMAIL_ADDRESS][PERSON_NAME][DOMAIN_NAME]"
click at [771, 571] on input "Name (optional)" at bounding box center [881, 566] width 252 height 26
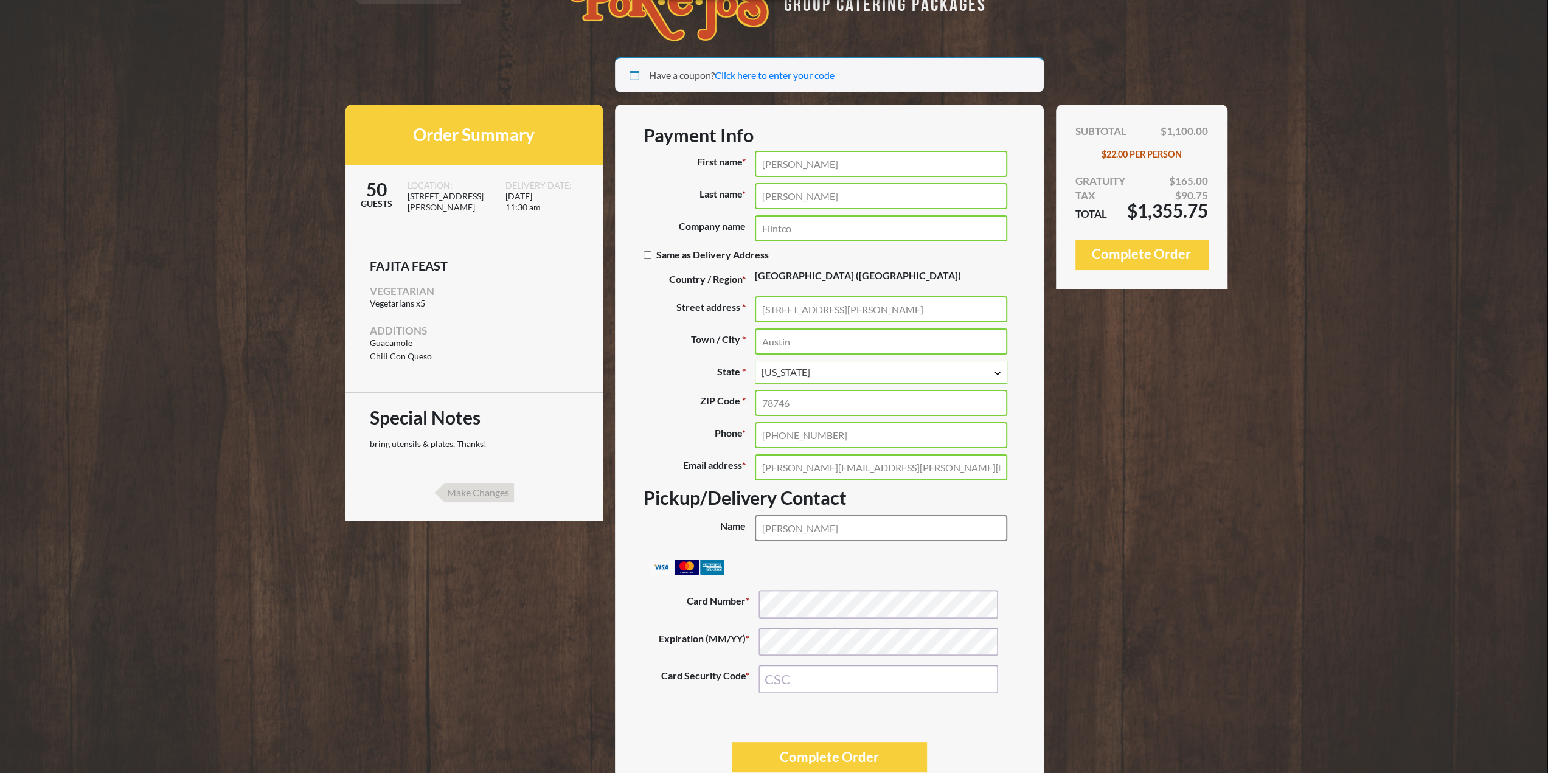
scroll to position [88, 0]
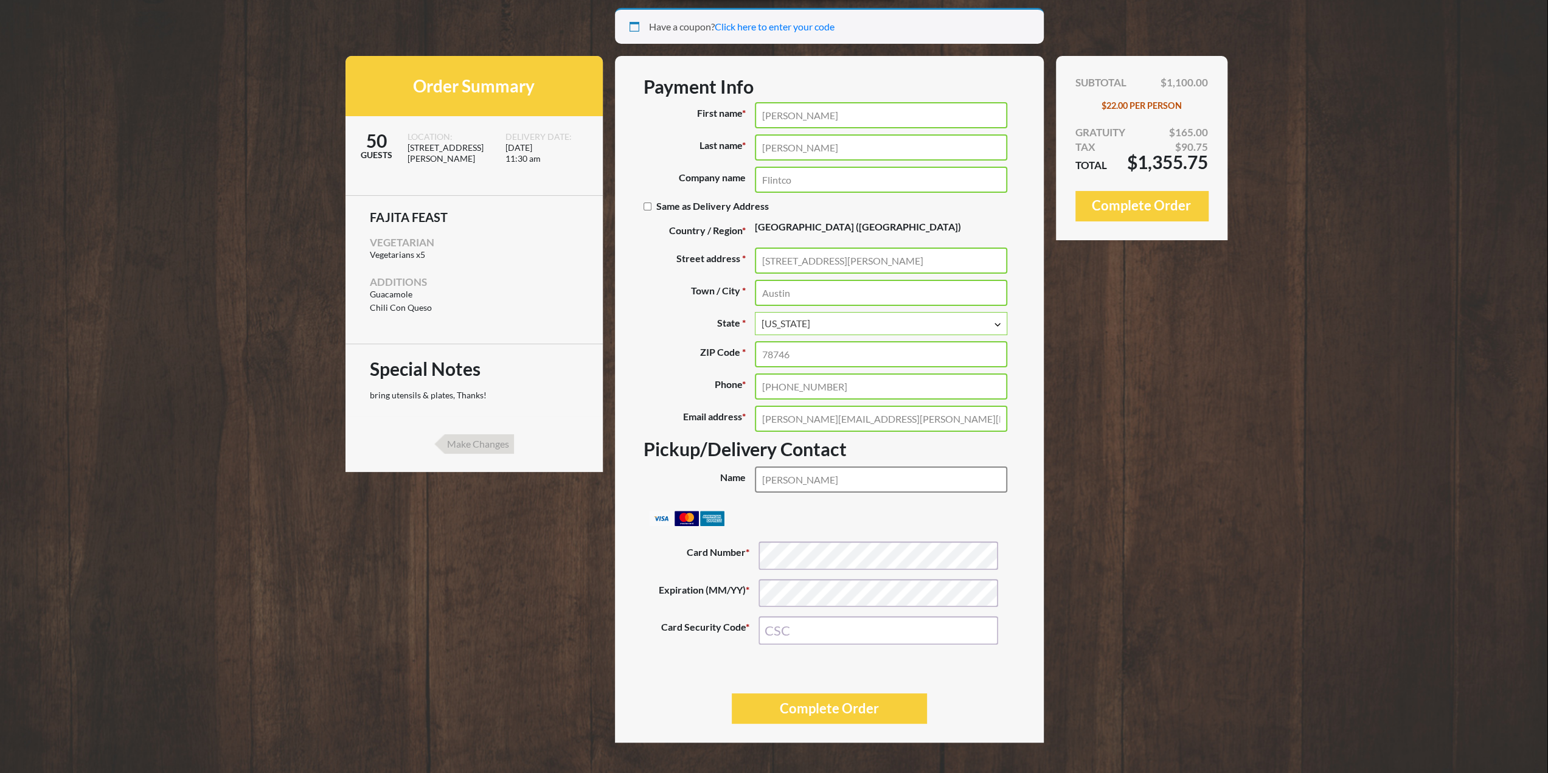
type input "Yesenia santos"
click at [777, 625] on input "Card Security Code *" at bounding box center [879, 630] width 240 height 29
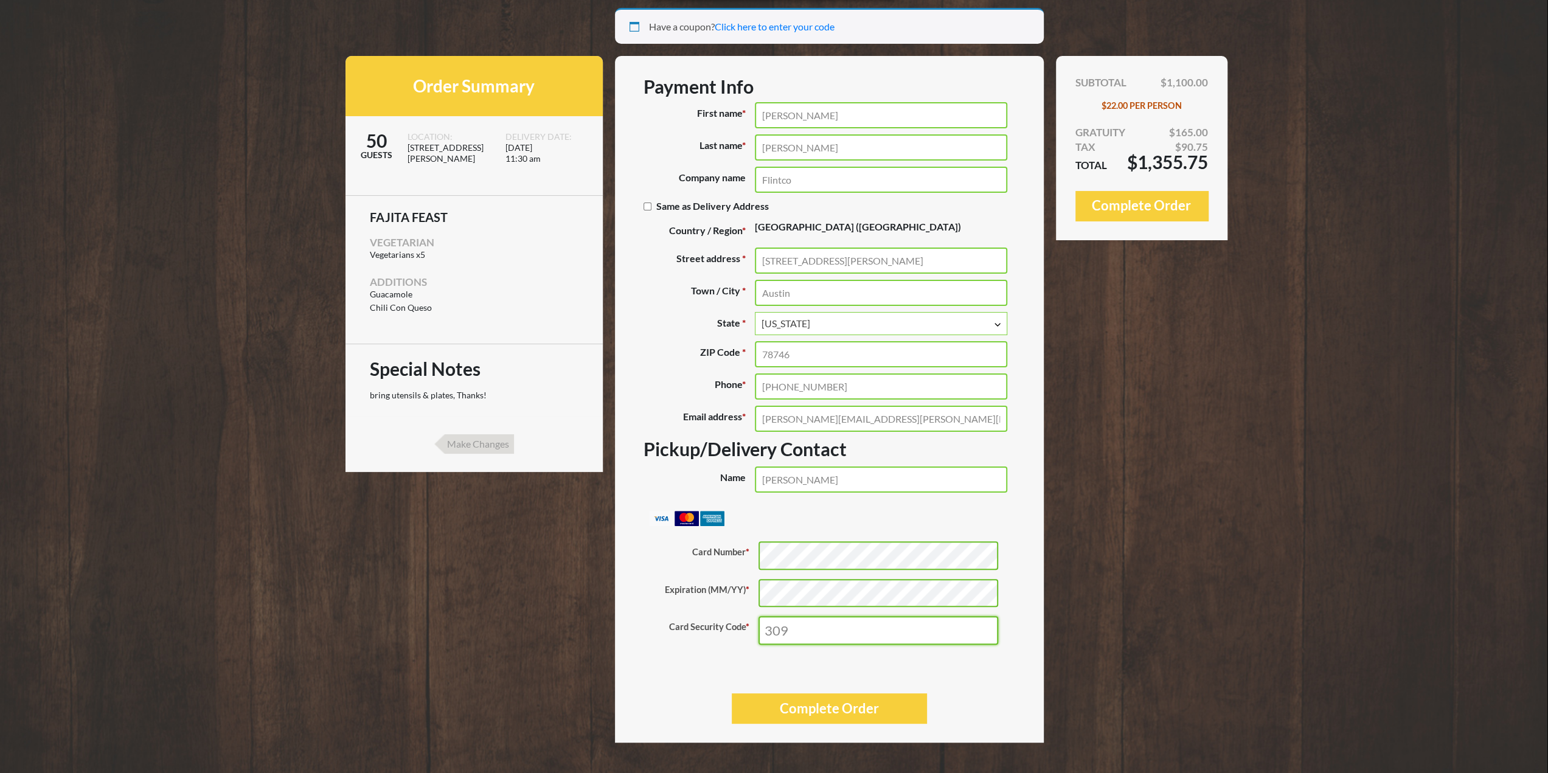
type input "309"
click at [794, 717] on button "Complete Order" at bounding box center [829, 708] width 195 height 30
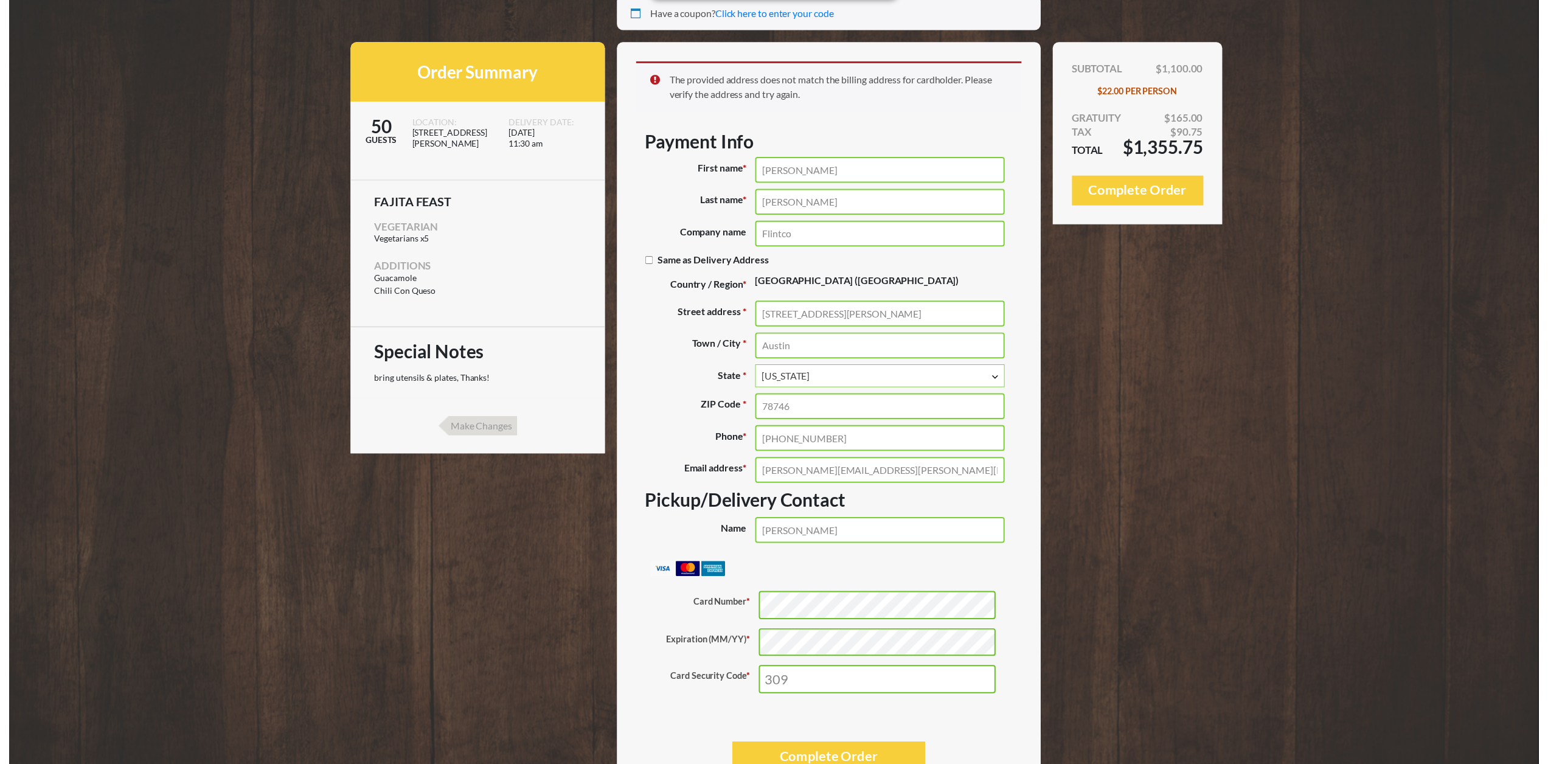
scroll to position [100, 0]
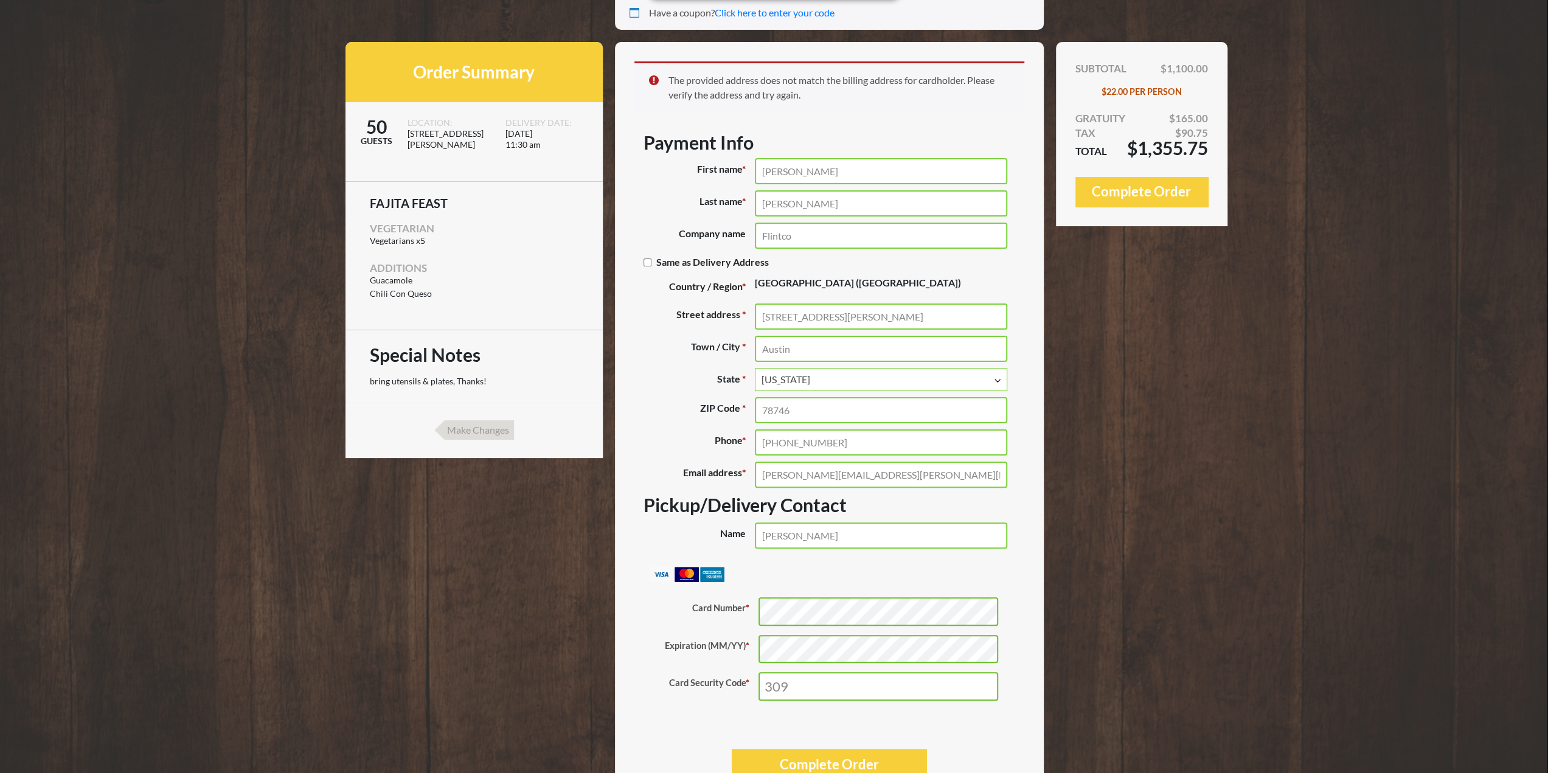
drag, startPoint x: 799, startPoint y: 409, endPoint x: 757, endPoint y: 407, distance: 42.0
click at [757, 407] on input "78746" at bounding box center [881, 410] width 252 height 26
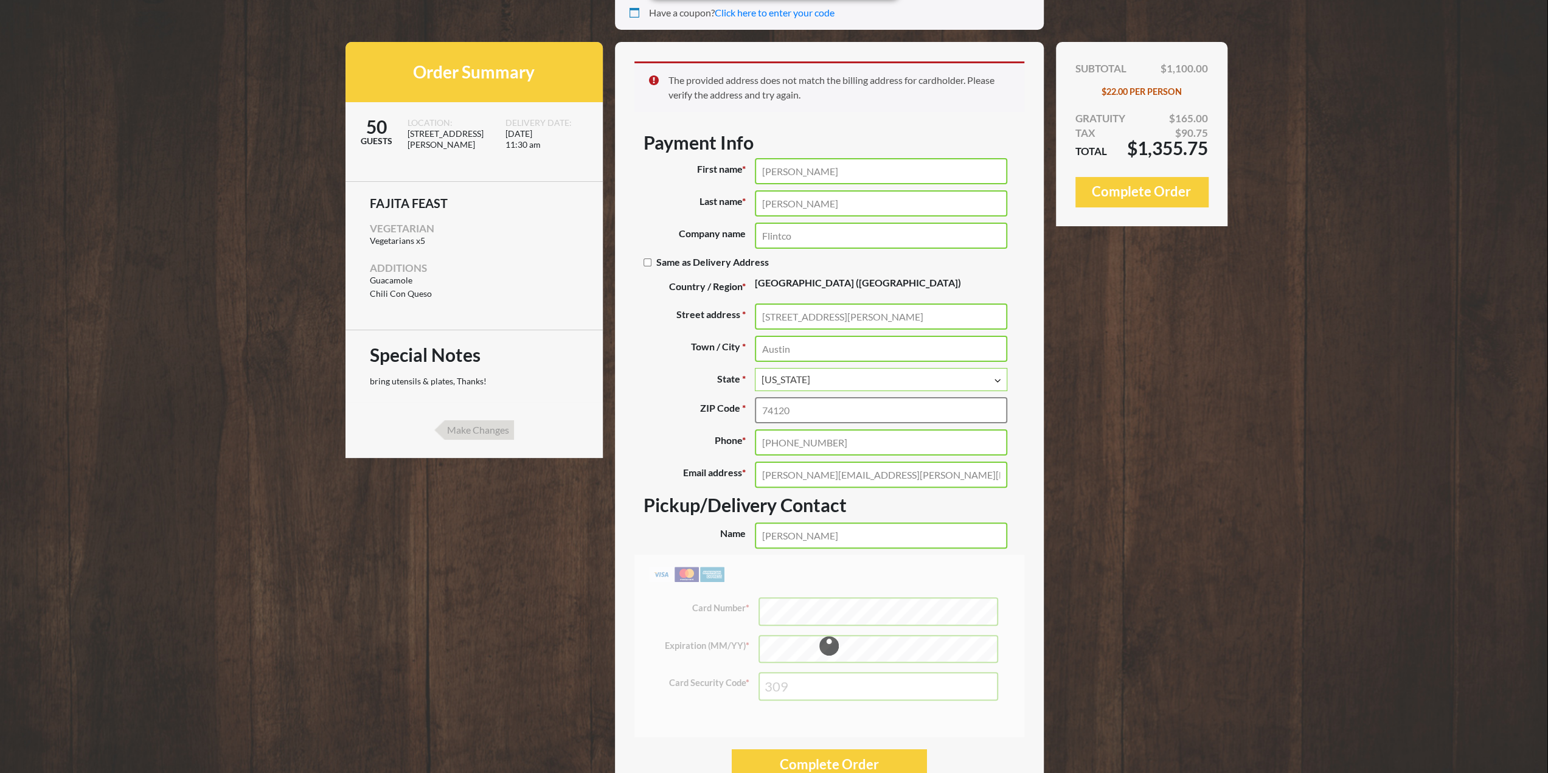
type input "74120"
drag, startPoint x: 871, startPoint y: 318, endPoint x: 720, endPoint y: 318, distance: 150.9
click at [720, 318] on p "Street address * 317 Grace Lane Suite 150" at bounding box center [830, 317] width 372 height 26
type input "[STREET_ADDRESS]"
drag, startPoint x: 799, startPoint y: 351, endPoint x: 755, endPoint y: 349, distance: 44.4
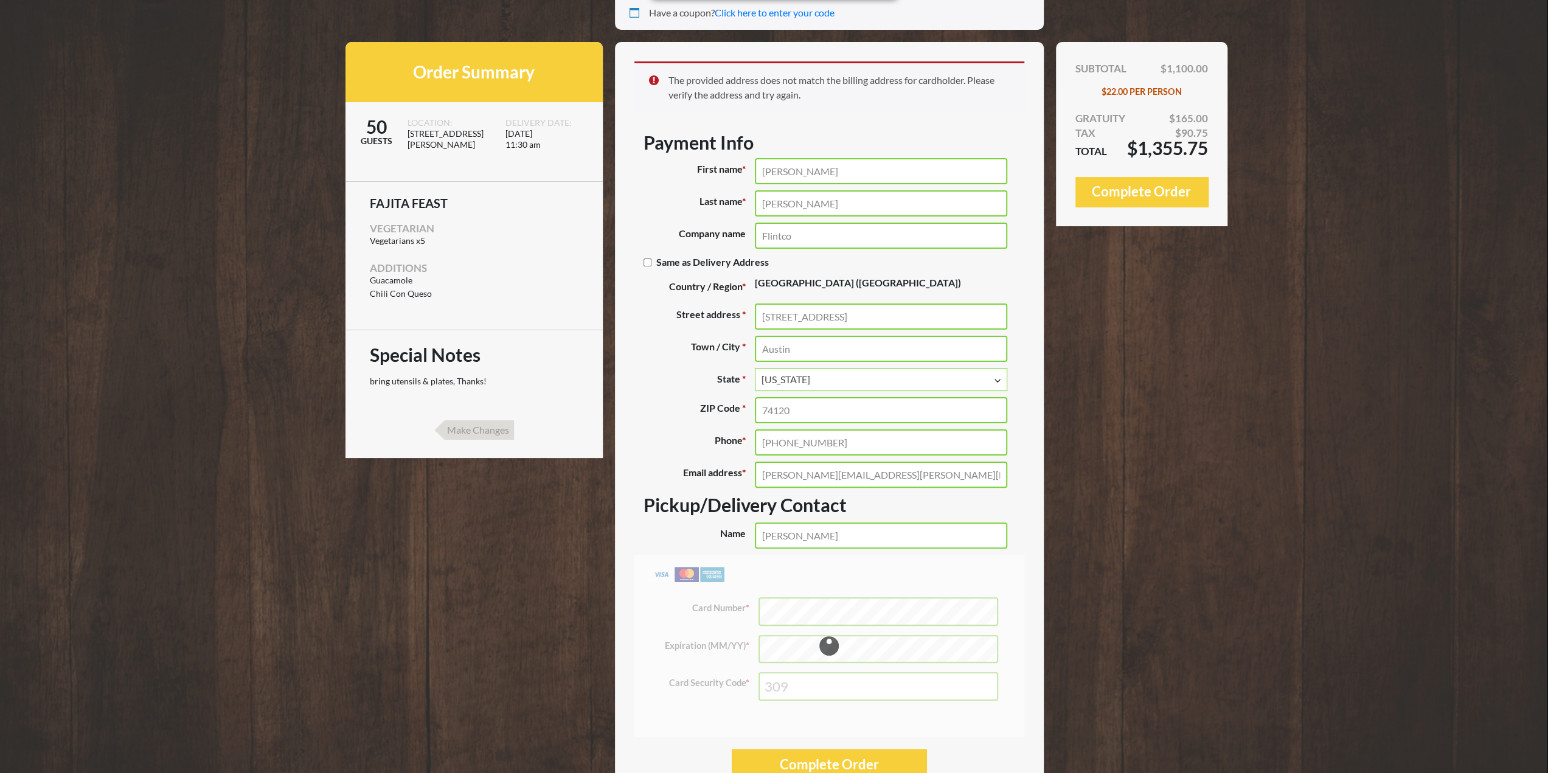
click at [756, 349] on input "Austin" at bounding box center [881, 349] width 252 height 26
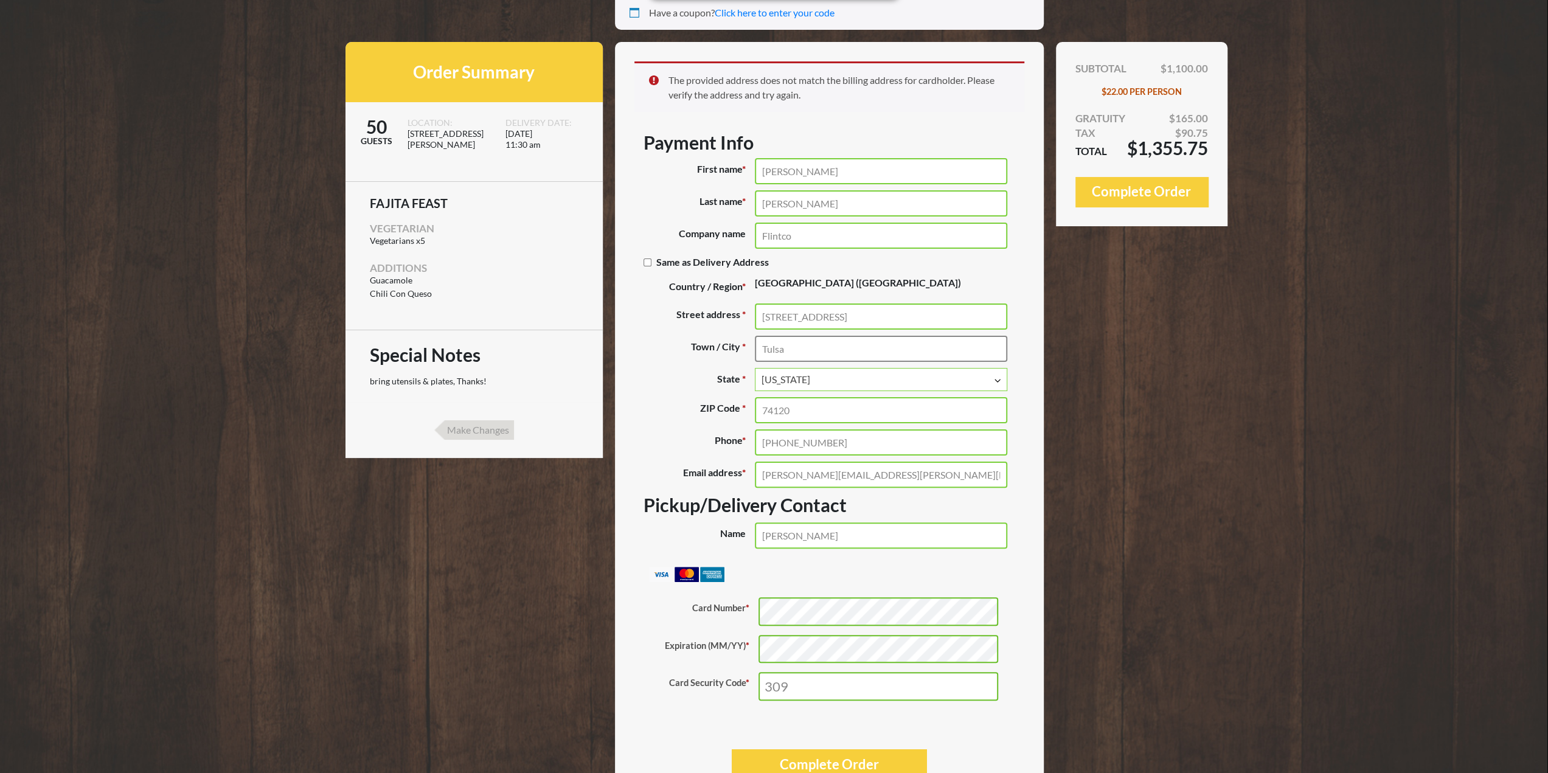
type input "Tulsa"
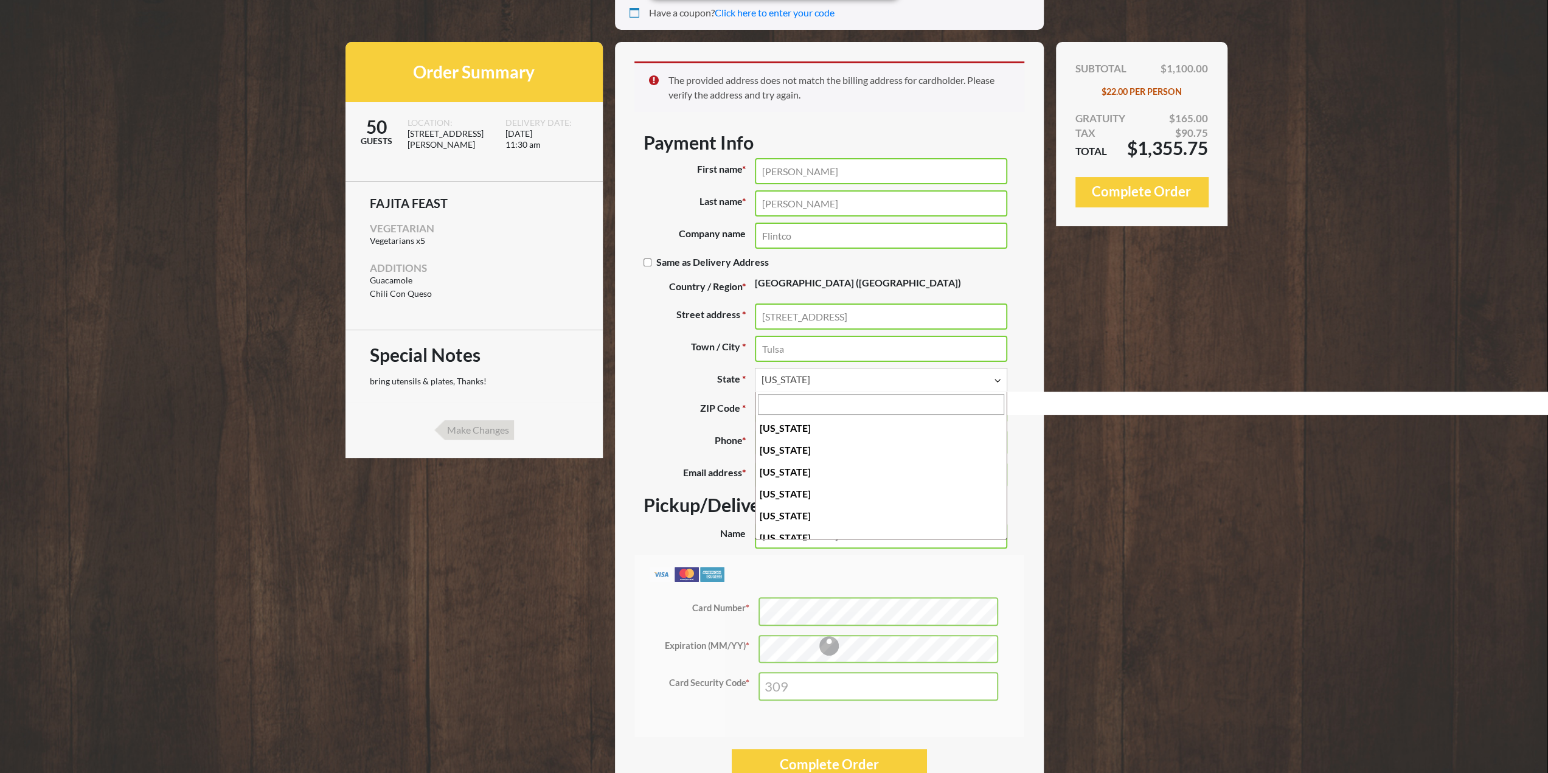
click at [768, 383] on span "Texas" at bounding box center [881, 379] width 239 height 15
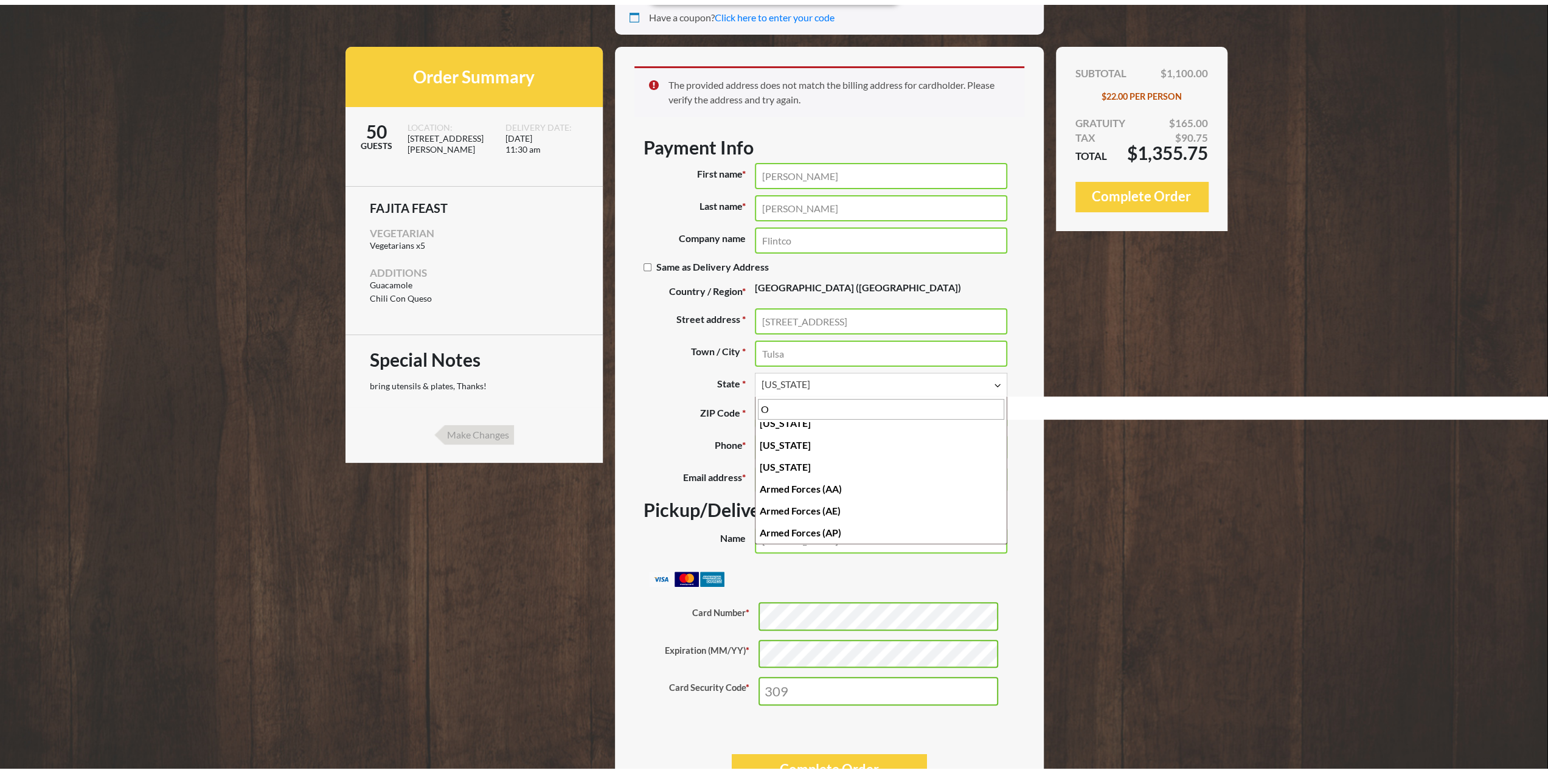
scroll to position [0, 0]
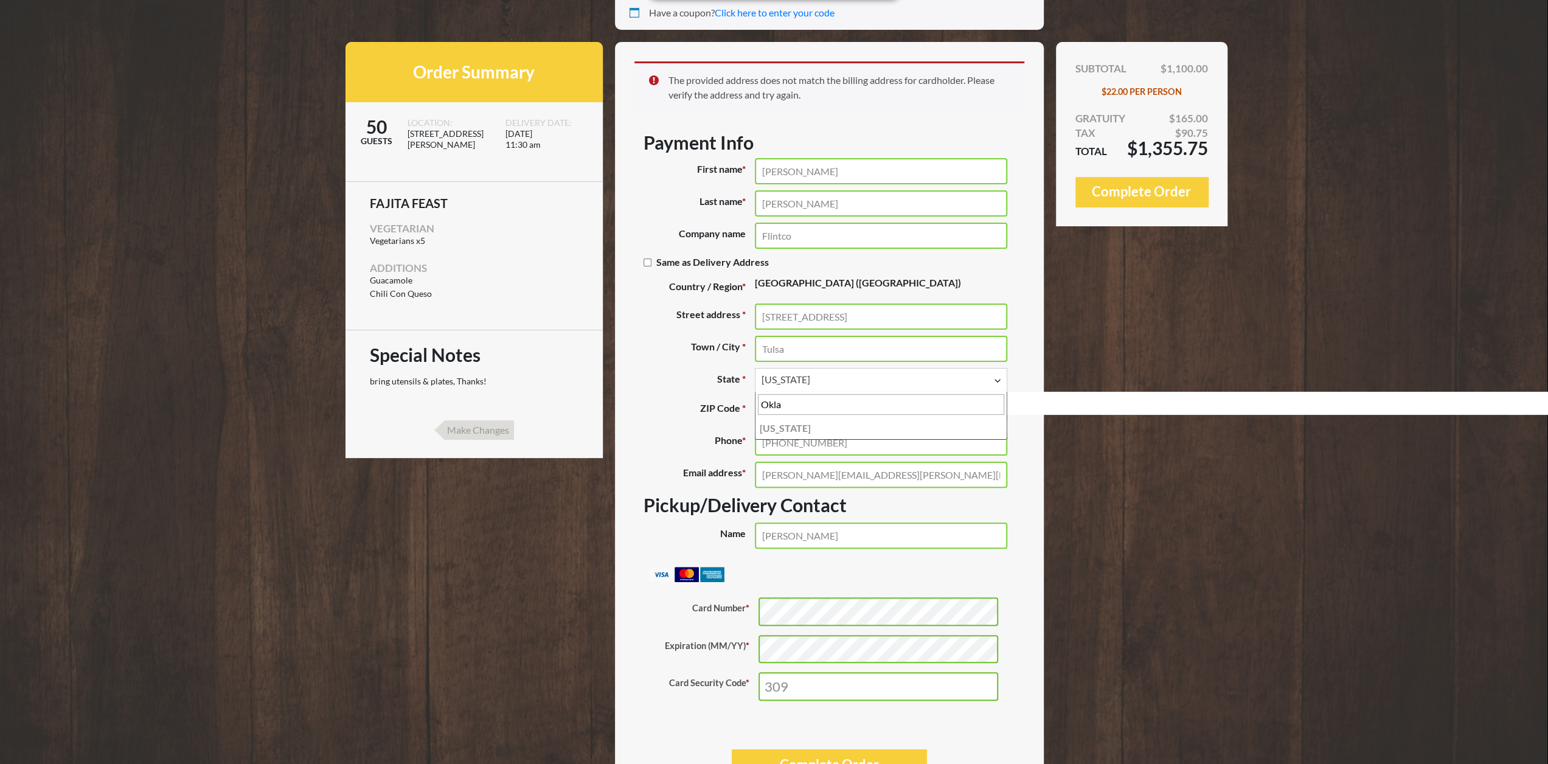
type input "Okla"
select select "OK"
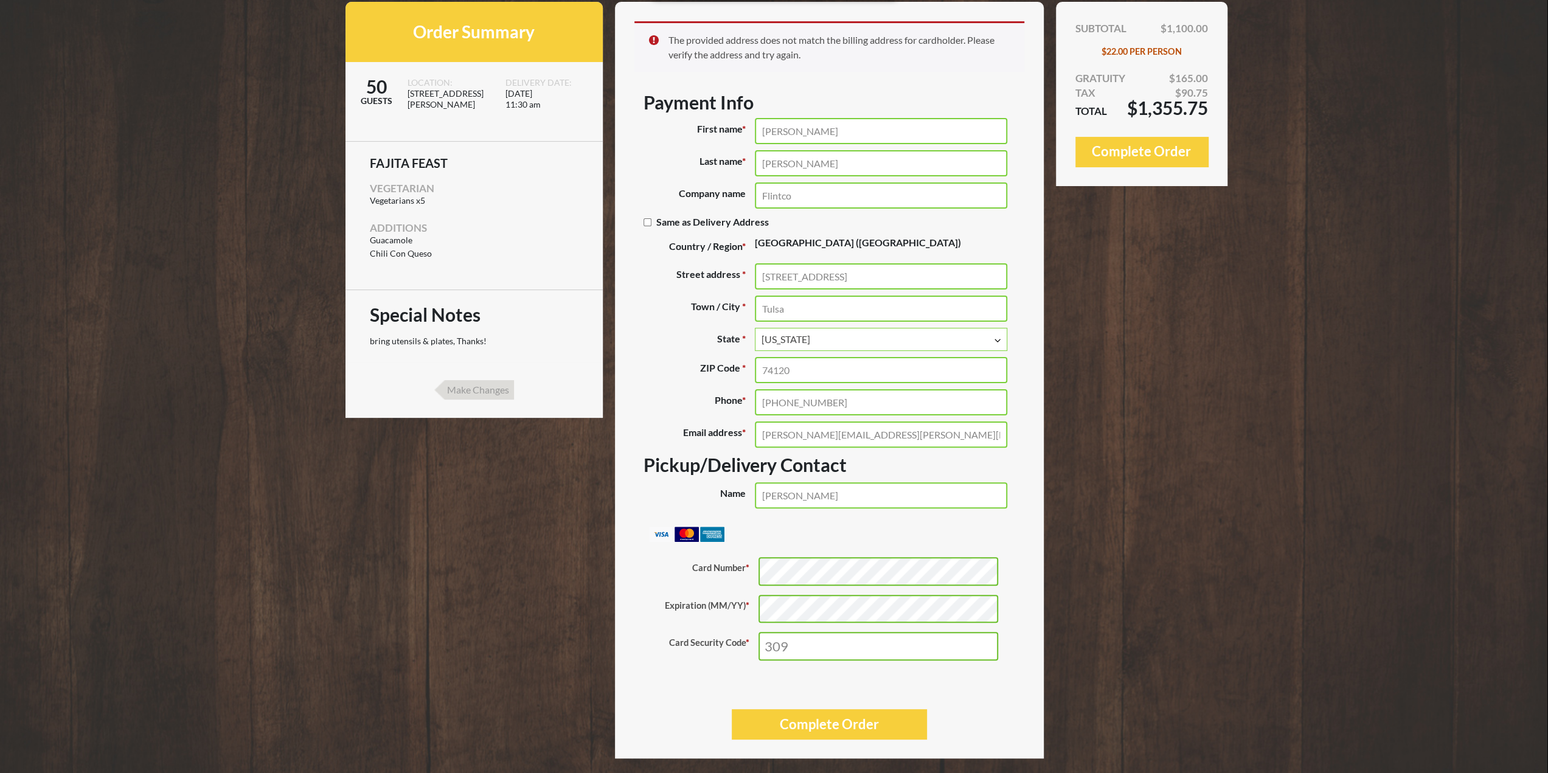
scroll to position [157, 0]
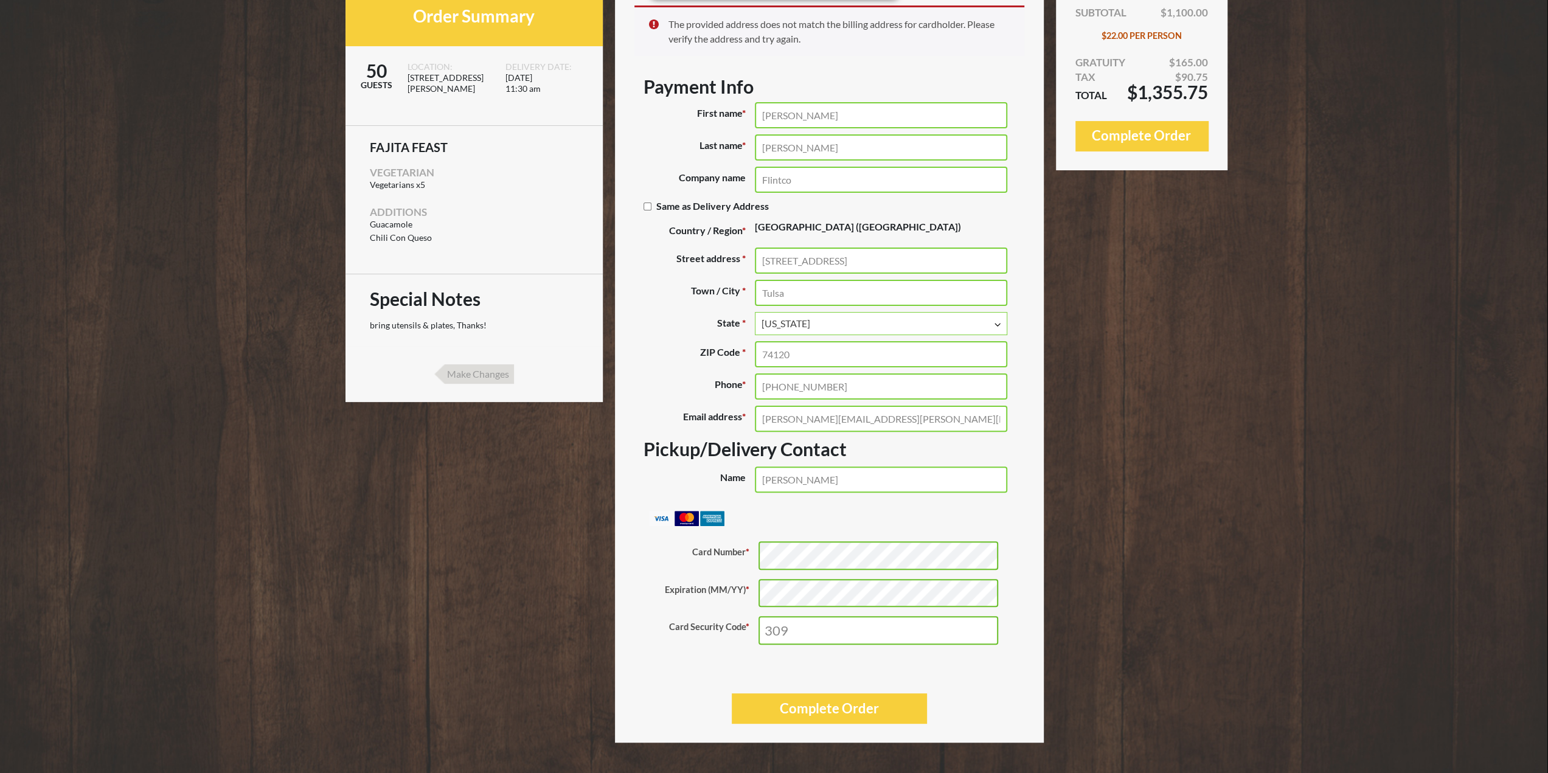
click at [799, 480] on input "Yesenia santos" at bounding box center [881, 480] width 252 height 26
type input "[PERSON_NAME]"
click at [787, 710] on button "Complete Order" at bounding box center [829, 708] width 195 height 30
